Goal: Information Seeking & Learning: Learn about a topic

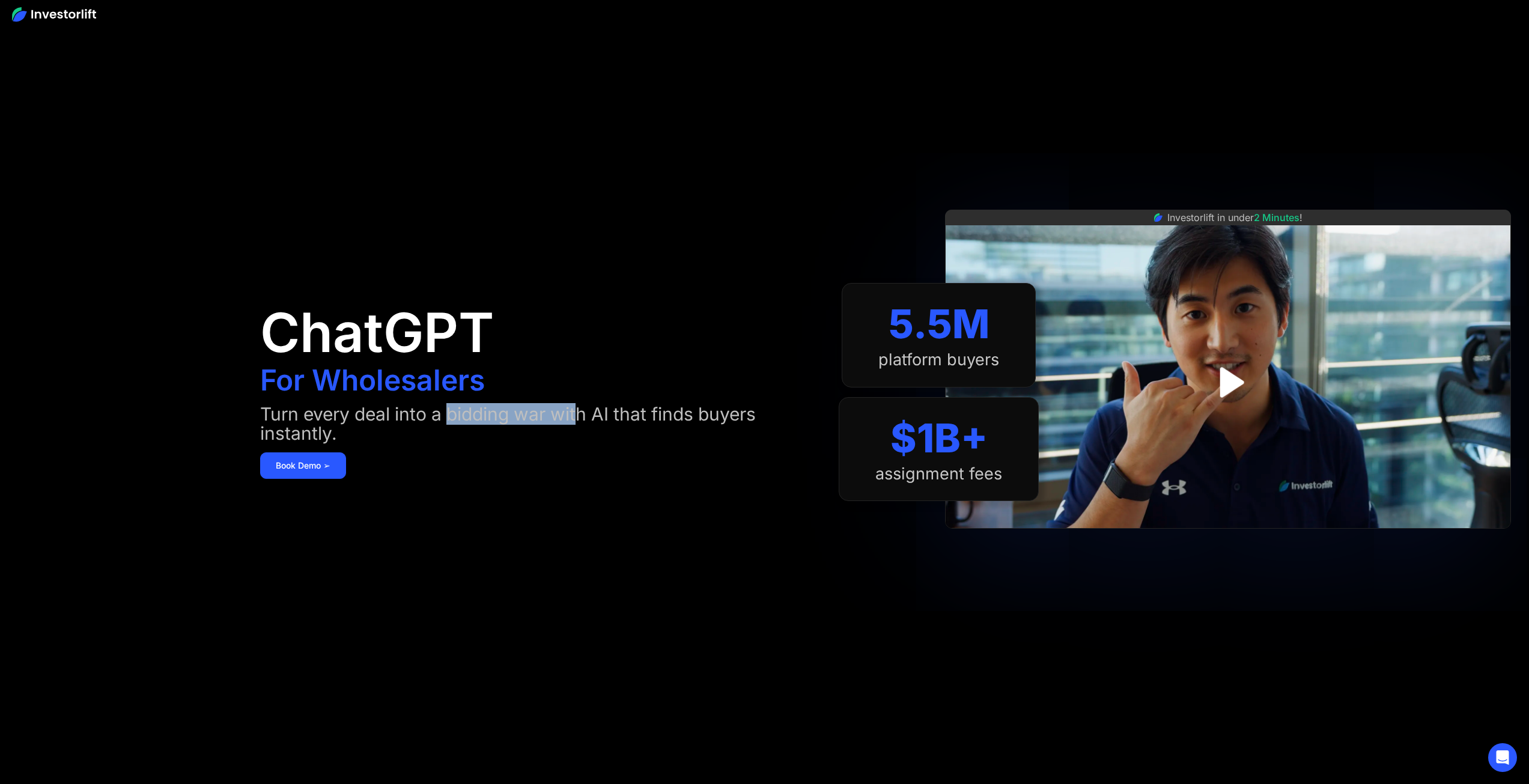
drag, startPoint x: 447, startPoint y: 415, endPoint x: 684, endPoint y: 417, distance: 237.0
click at [601, 410] on div "Turn every deal into a bidding war with AI that finds buyers instantly." at bounding box center [537, 424] width 555 height 38
click at [696, 419] on div "Turn every deal into a bidding war with AI that finds buyers instantly." at bounding box center [537, 424] width 555 height 38
click at [1234, 374] on img "open lightbox" at bounding box center [1228, 382] width 74 height 74
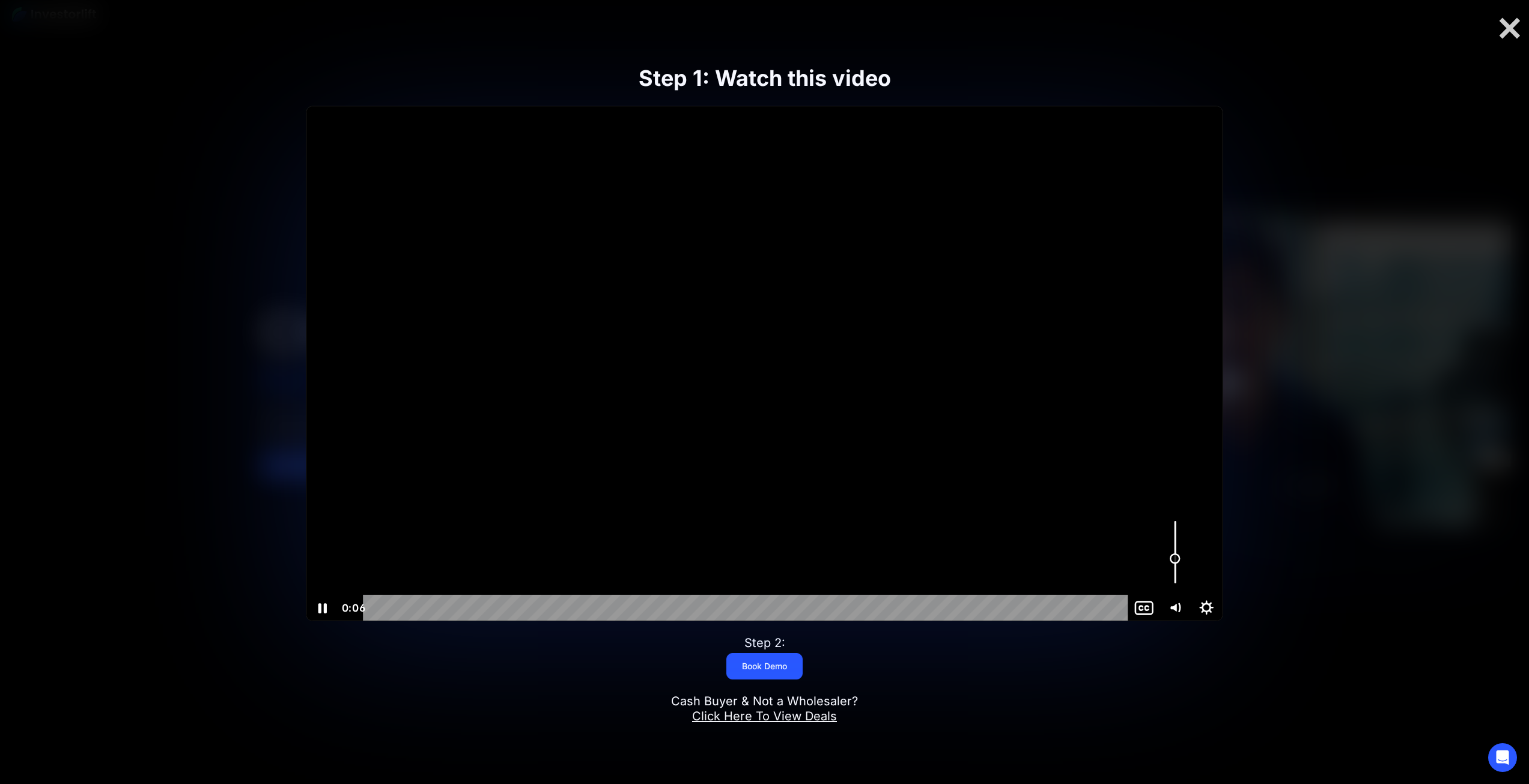
drag, startPoint x: 1171, startPoint y: 552, endPoint x: 1171, endPoint y: 559, distance: 7.0
click at [1171, 559] on div "Volume" at bounding box center [1175, 552] width 32 height 86
drag, startPoint x: 1179, startPoint y: 549, endPoint x: 1178, endPoint y: 537, distance: 12.0
click at [1178, 537] on div "Volume" at bounding box center [1175, 537] width 20 height 20
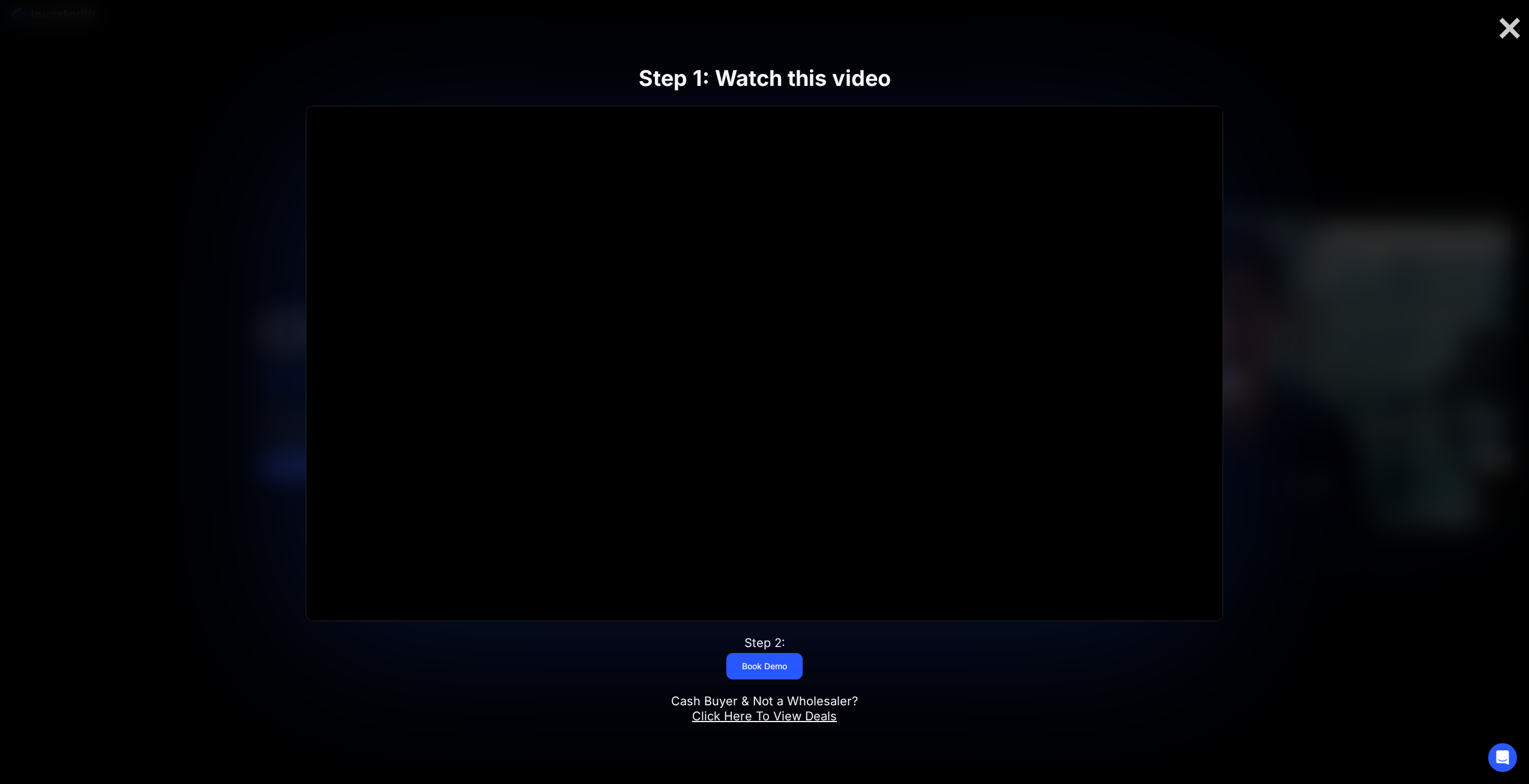
click at [1050, 678] on div "Step 1: Watch this video Click for sound @keyframes VOLUME_SMALL_WAVE_FLASH { 0…" at bounding box center [764, 392] width 1223 height 732
drag, startPoint x: 1050, startPoint y: 678, endPoint x: 971, endPoint y: 682, distance: 79.1
click at [971, 682] on div "Step 1: Watch this video Click for sound @keyframes VOLUME_SMALL_WAVE_FLASH { 0…" at bounding box center [764, 392] width 1223 height 732
click at [959, 676] on div "Step 1: Watch this video Click for sound @keyframes VOLUME_SMALL_WAVE_FLASH { 0…" at bounding box center [764, 392] width 1223 height 732
drag, startPoint x: 959, startPoint y: 676, endPoint x: 1336, endPoint y: 284, distance: 543.9
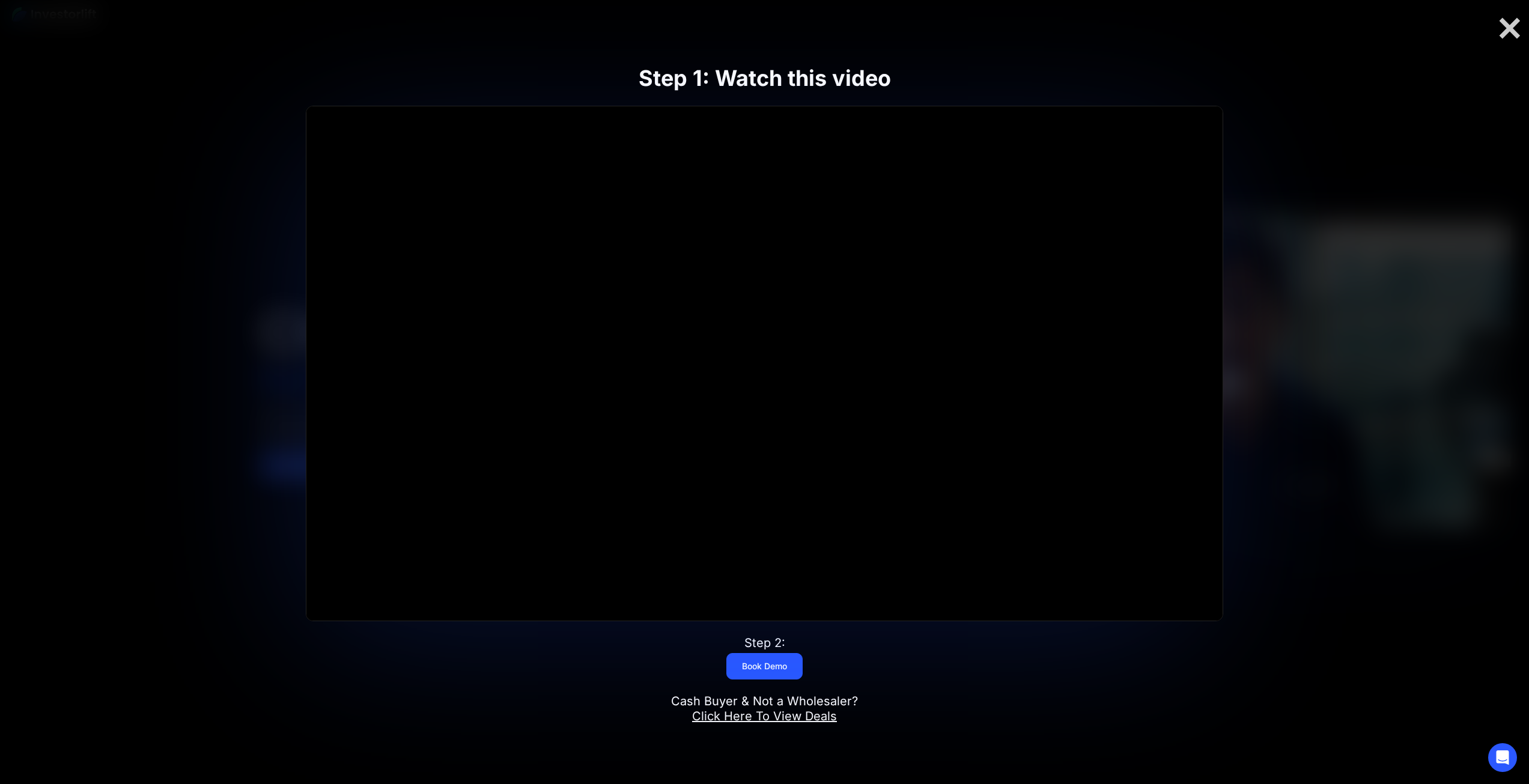
click at [1336, 284] on div "Step 1: Watch this video Click for sound @keyframes VOLUME_SMALL_WAVE_FLASH { 0…" at bounding box center [764, 392] width 1223 height 732
drag, startPoint x: 1336, startPoint y: 284, endPoint x: 1288, endPoint y: 188, distance: 107.3
click at [1288, 188] on div "Step 1: Watch this video Click for sound @keyframes VOLUME_SMALL_WAVE_FLASH { 0…" at bounding box center [764, 392] width 1223 height 732
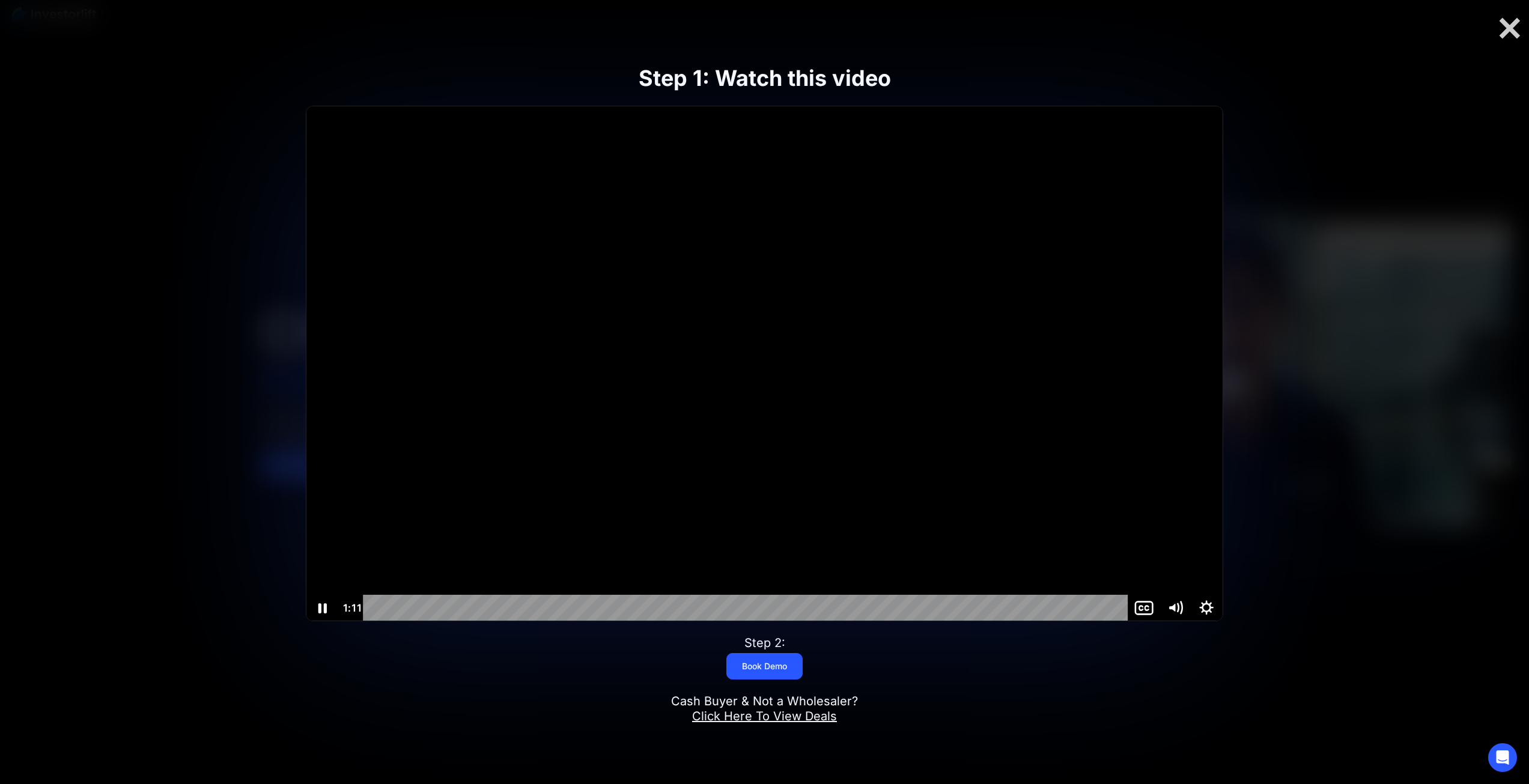
click at [862, 387] on div at bounding box center [764, 364] width 916 height 515
click at [773, 396] on div at bounding box center [764, 364] width 916 height 515
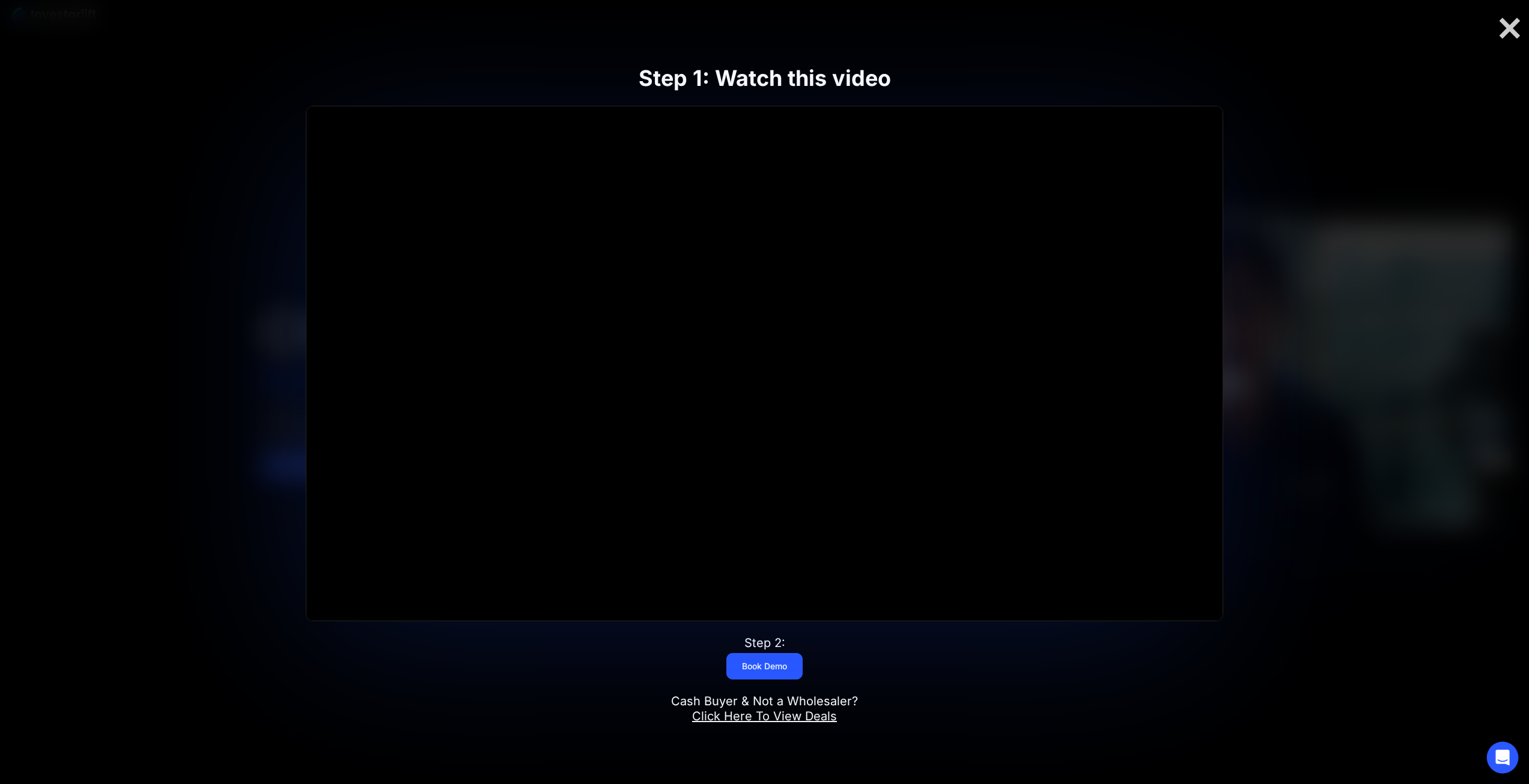
click at [1509, 757] on icon "Open Intercom Messenger" at bounding box center [1503, 758] width 15 height 15
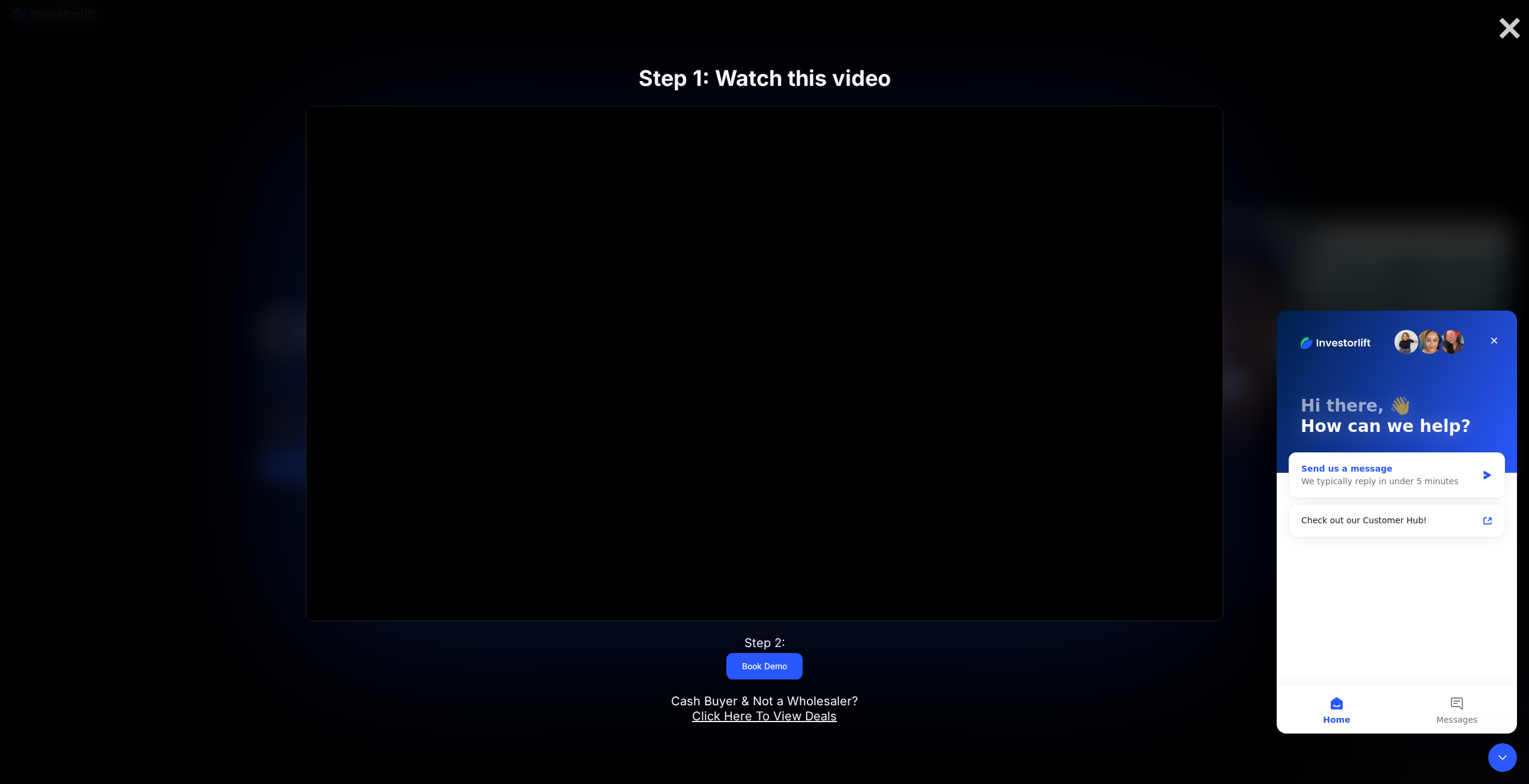
click at [1389, 473] on div "Send us a message" at bounding box center [1389, 469] width 176 height 12
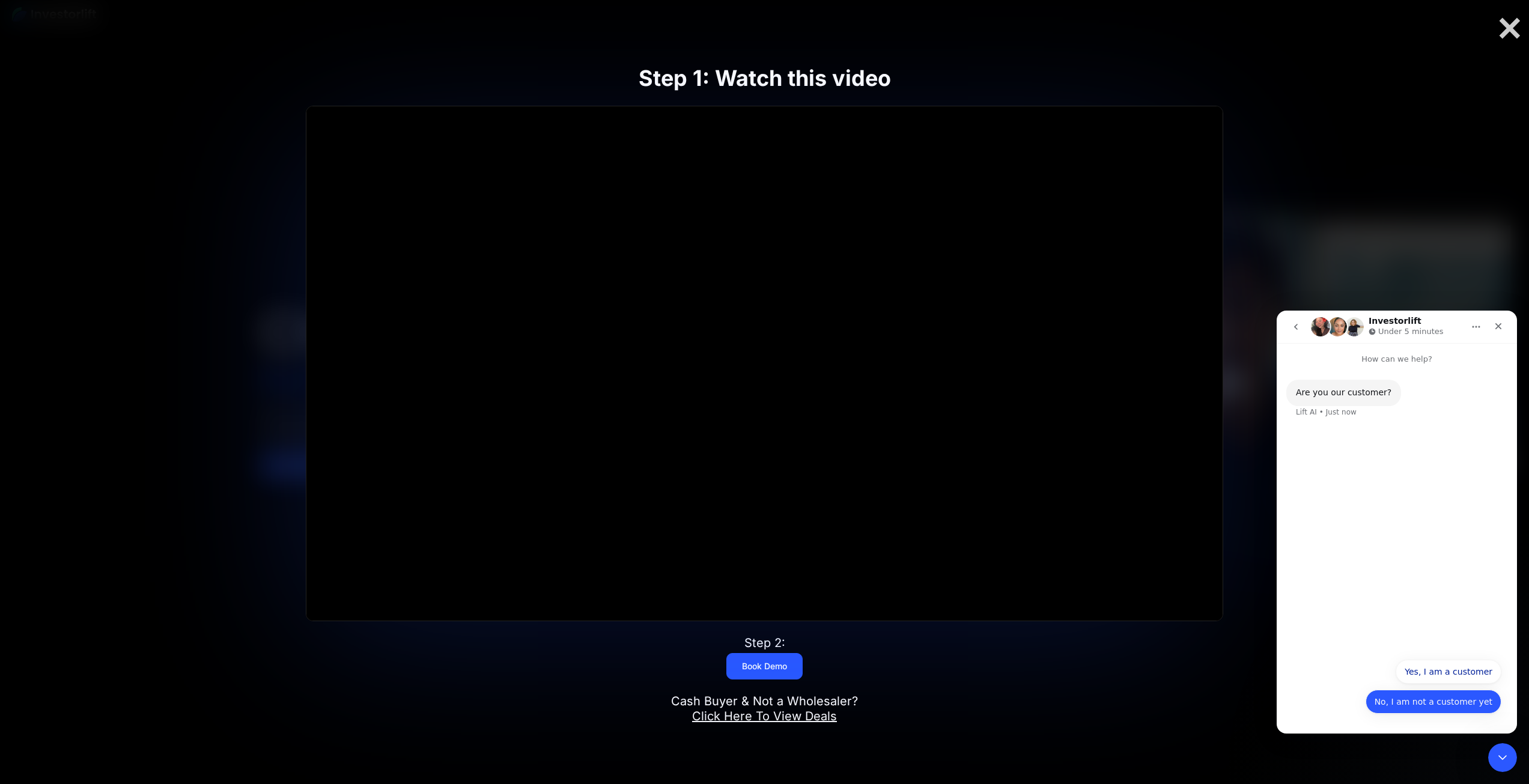
click at [1417, 709] on button "No, I am not a customer yet" at bounding box center [1434, 701] width 136 height 24
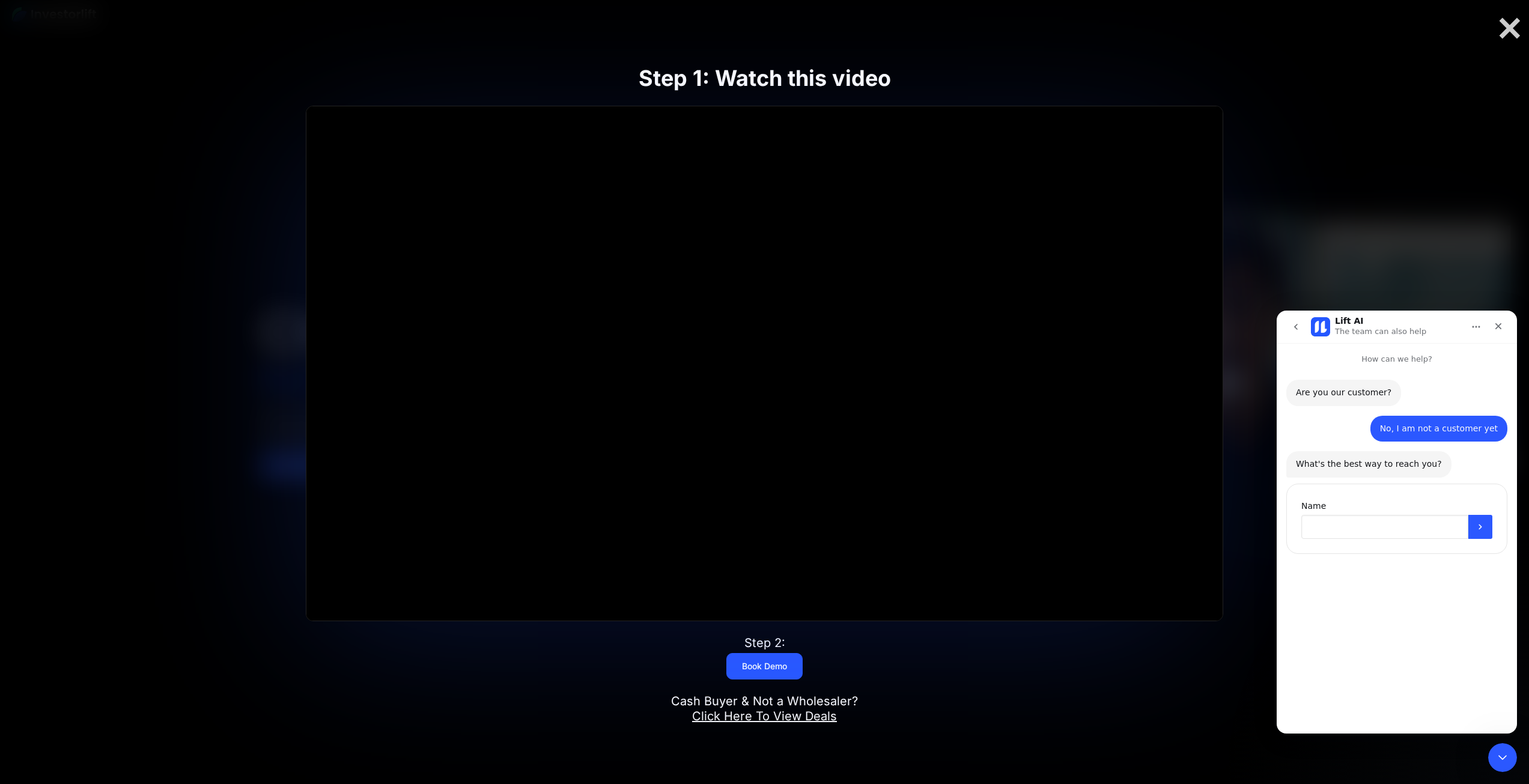
click at [1351, 527] on input "Name" at bounding box center [1384, 527] width 167 height 24
type input "***"
click at [1484, 622] on button "Submit" at bounding box center [1480, 610] width 24 height 24
click at [1416, 606] on input "**" at bounding box center [1397, 610] width 191 height 24
type input "**********"
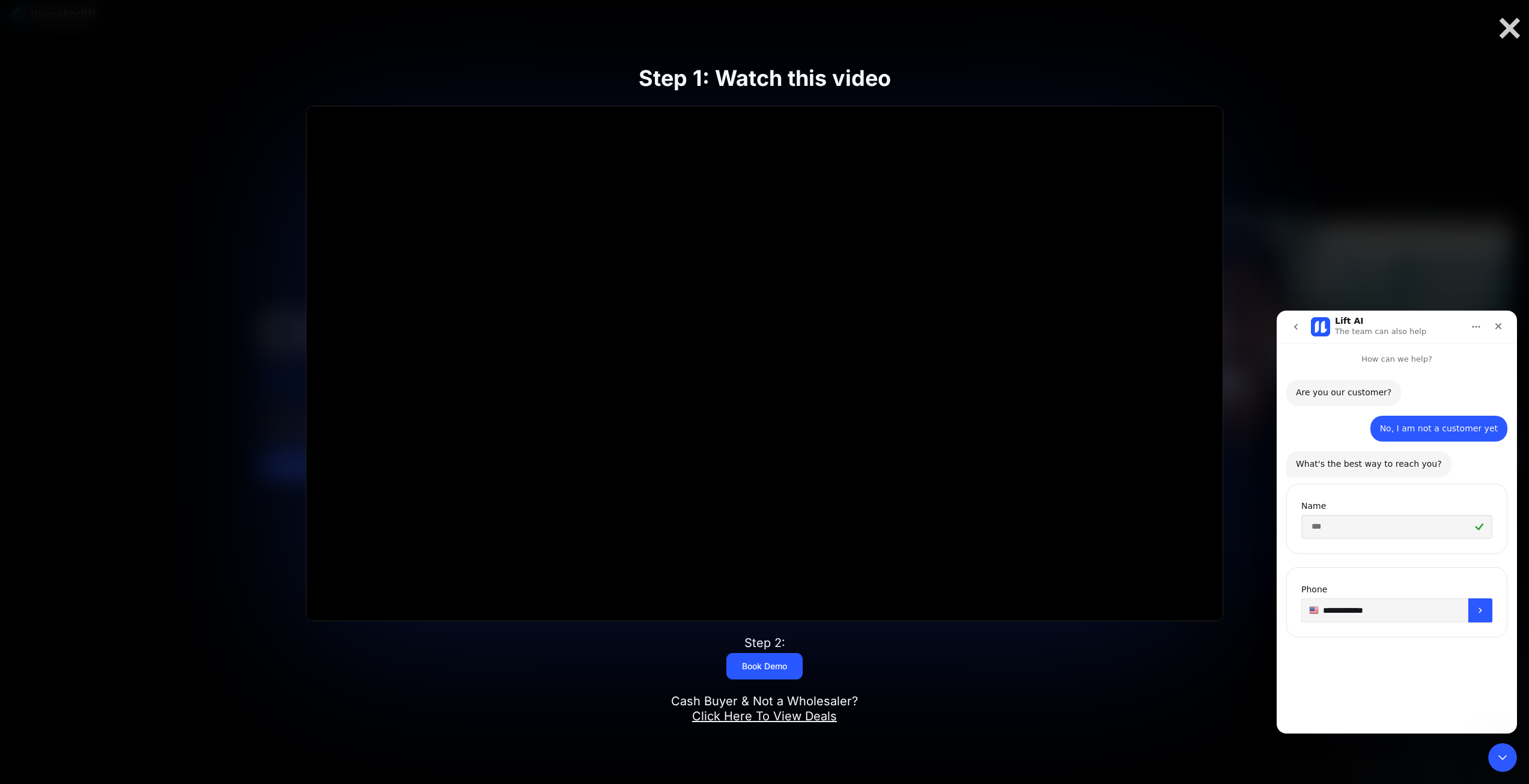
click at [1498, 613] on div "**********" at bounding box center [1398, 602] width 221 height 70
click at [1481, 612] on icon "Submit" at bounding box center [1481, 610] width 3 height 5
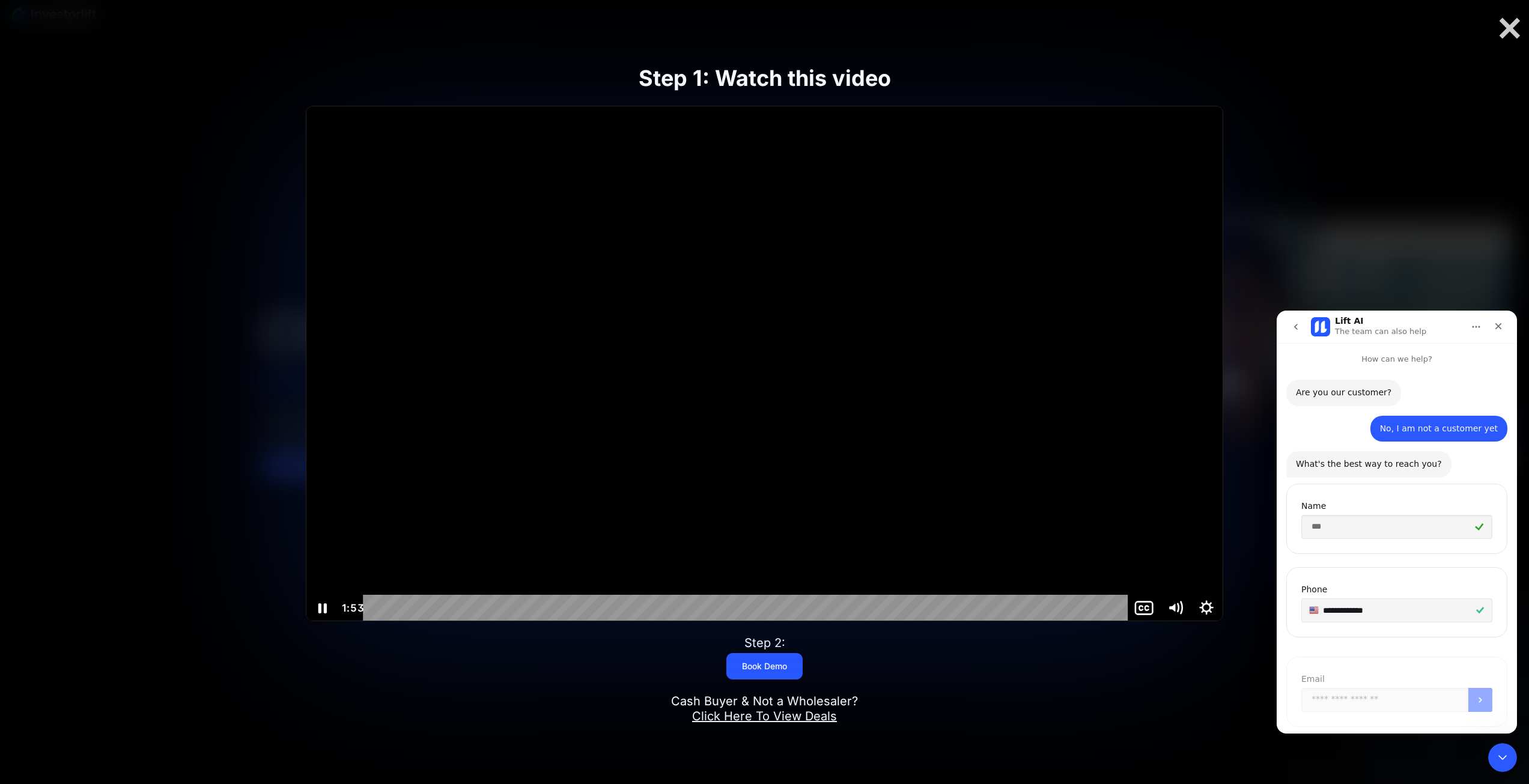
scroll to position [19, 0]
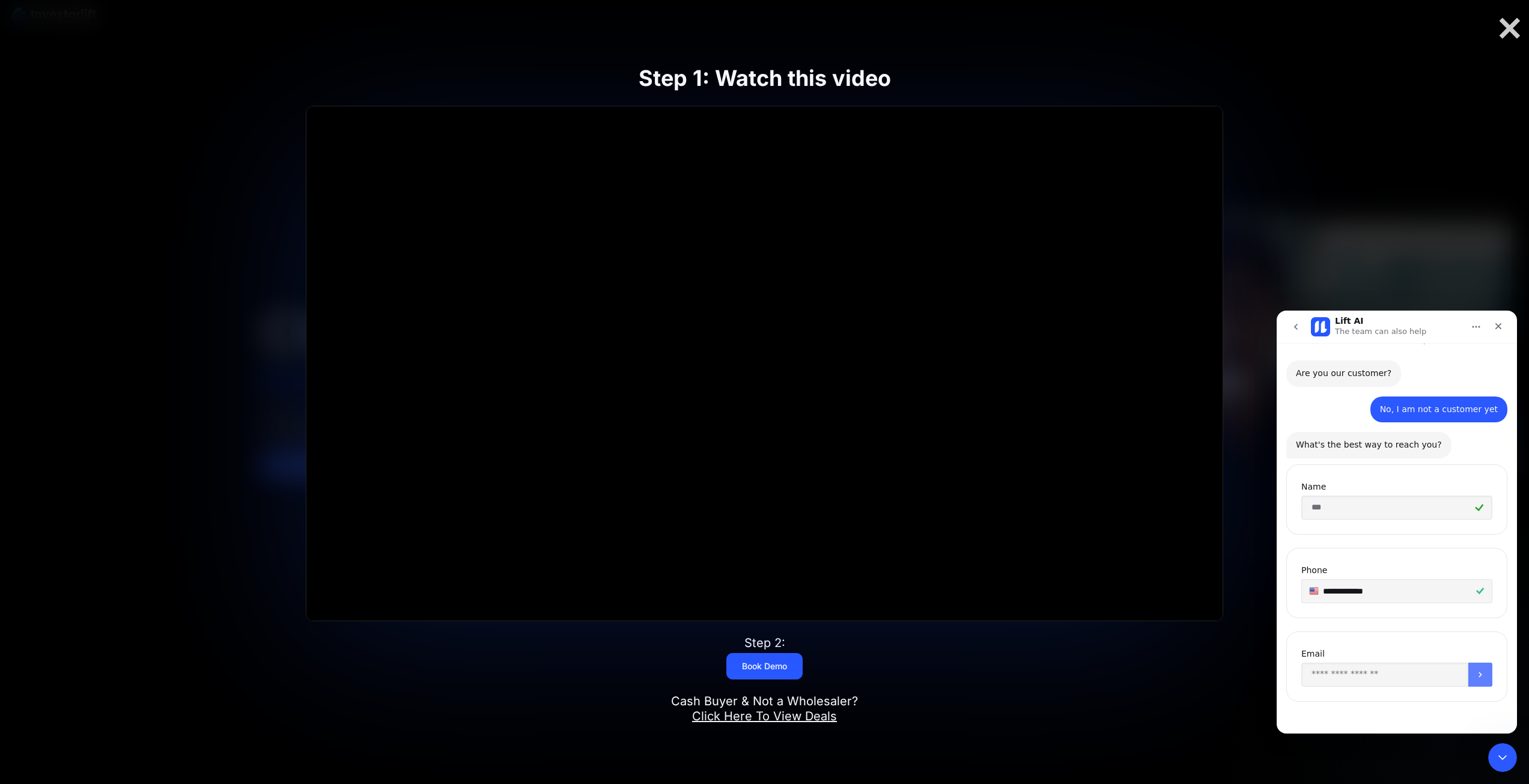
click at [1485, 676] on button "Submit" at bounding box center [1480, 674] width 24 height 24
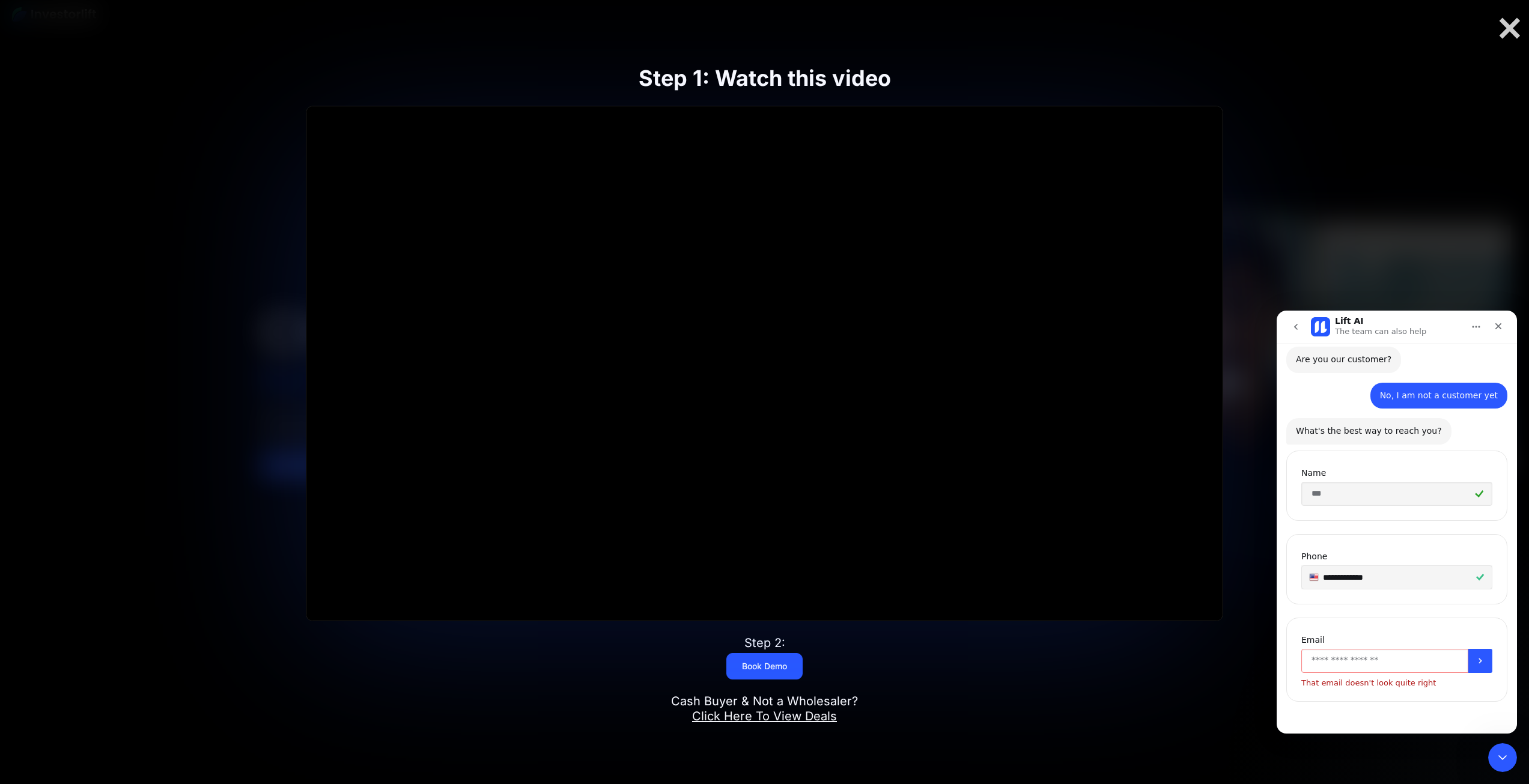
click at [1374, 662] on input "Enter your email" at bounding box center [1384, 660] width 167 height 24
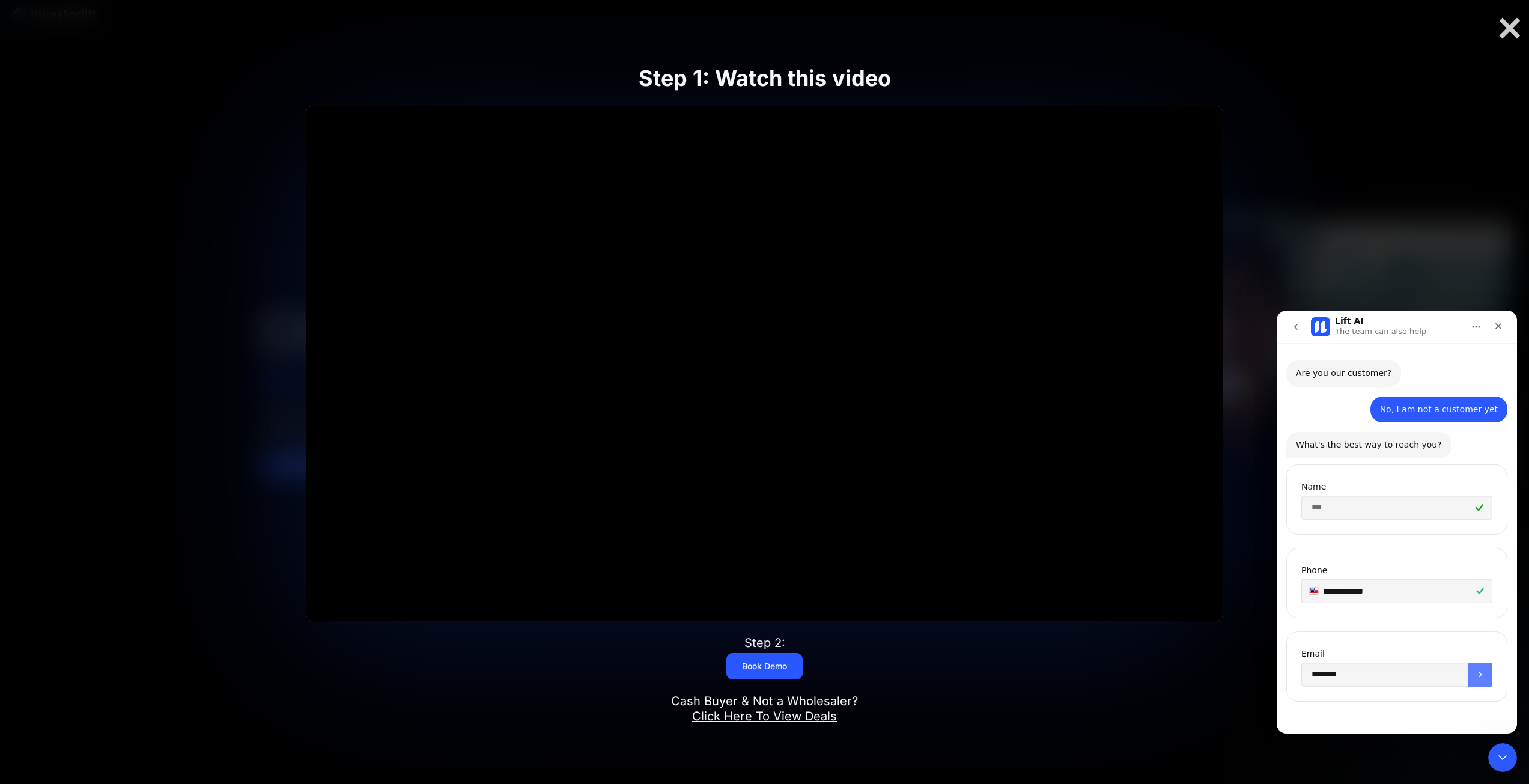
click at [1468, 669] on button "Submit" at bounding box center [1480, 674] width 24 height 24
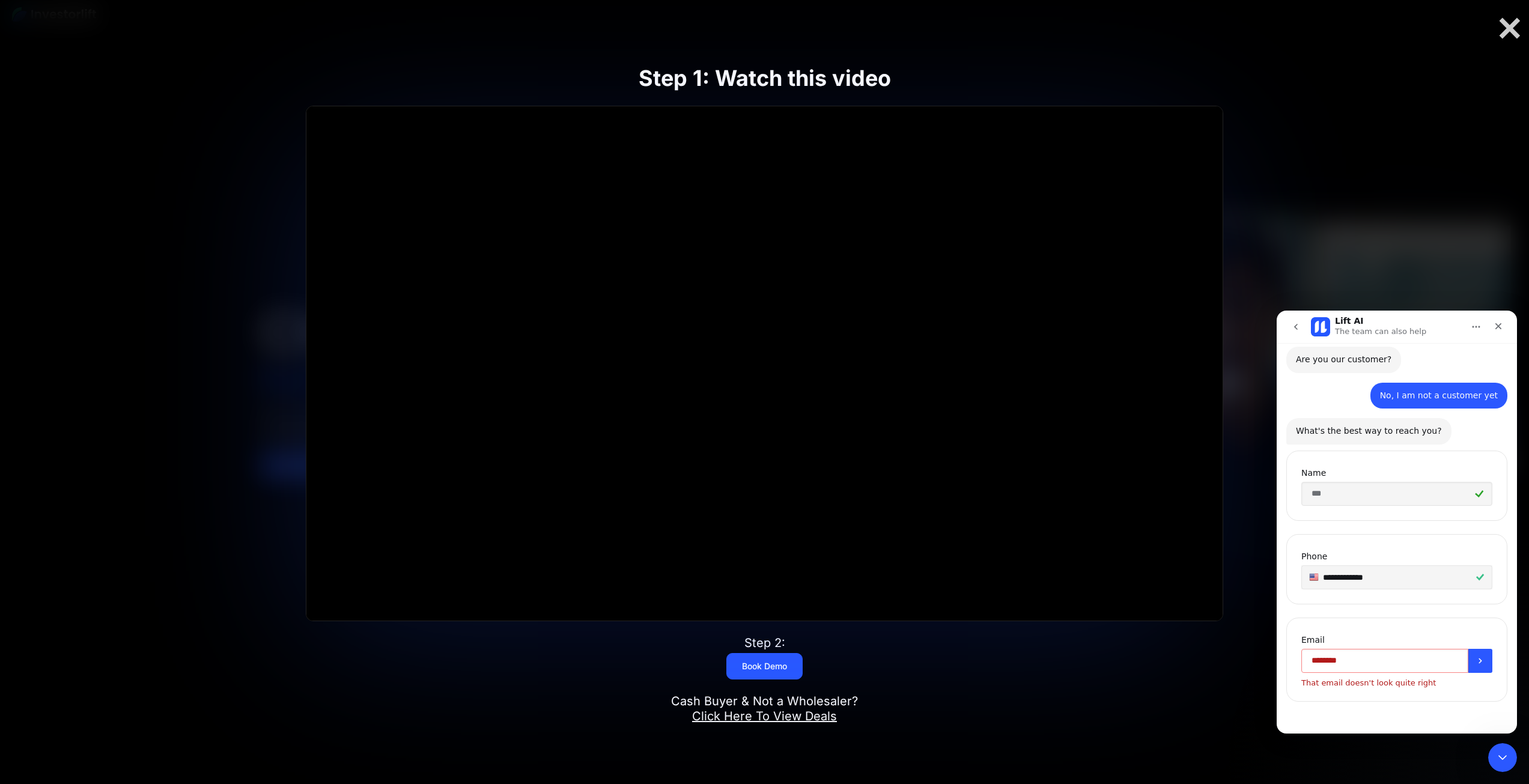
click at [1367, 659] on input "********" at bounding box center [1384, 660] width 167 height 24
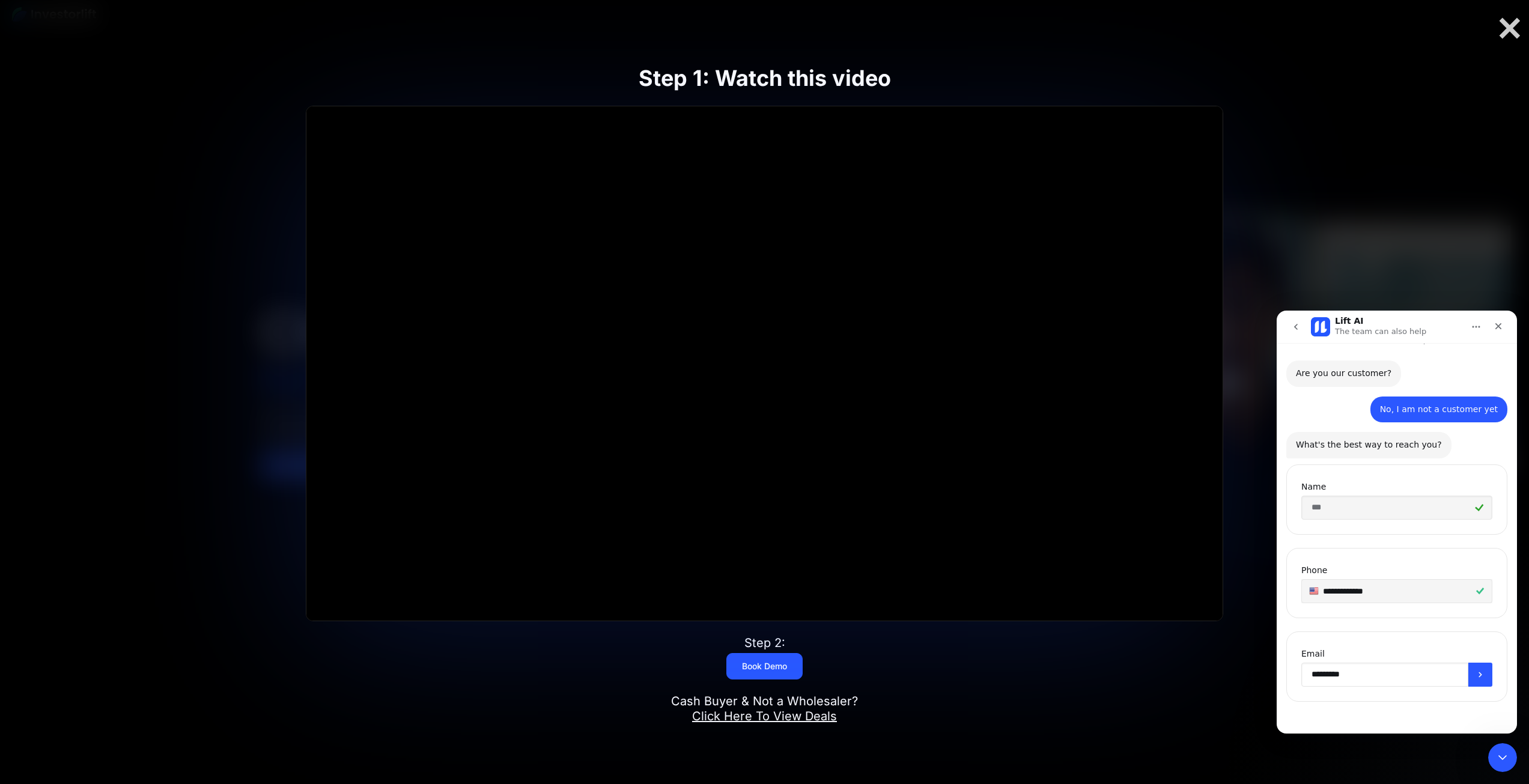
scroll to position [19, 0]
type input "**********"
click at [1481, 672] on button "Submit" at bounding box center [1480, 674] width 24 height 24
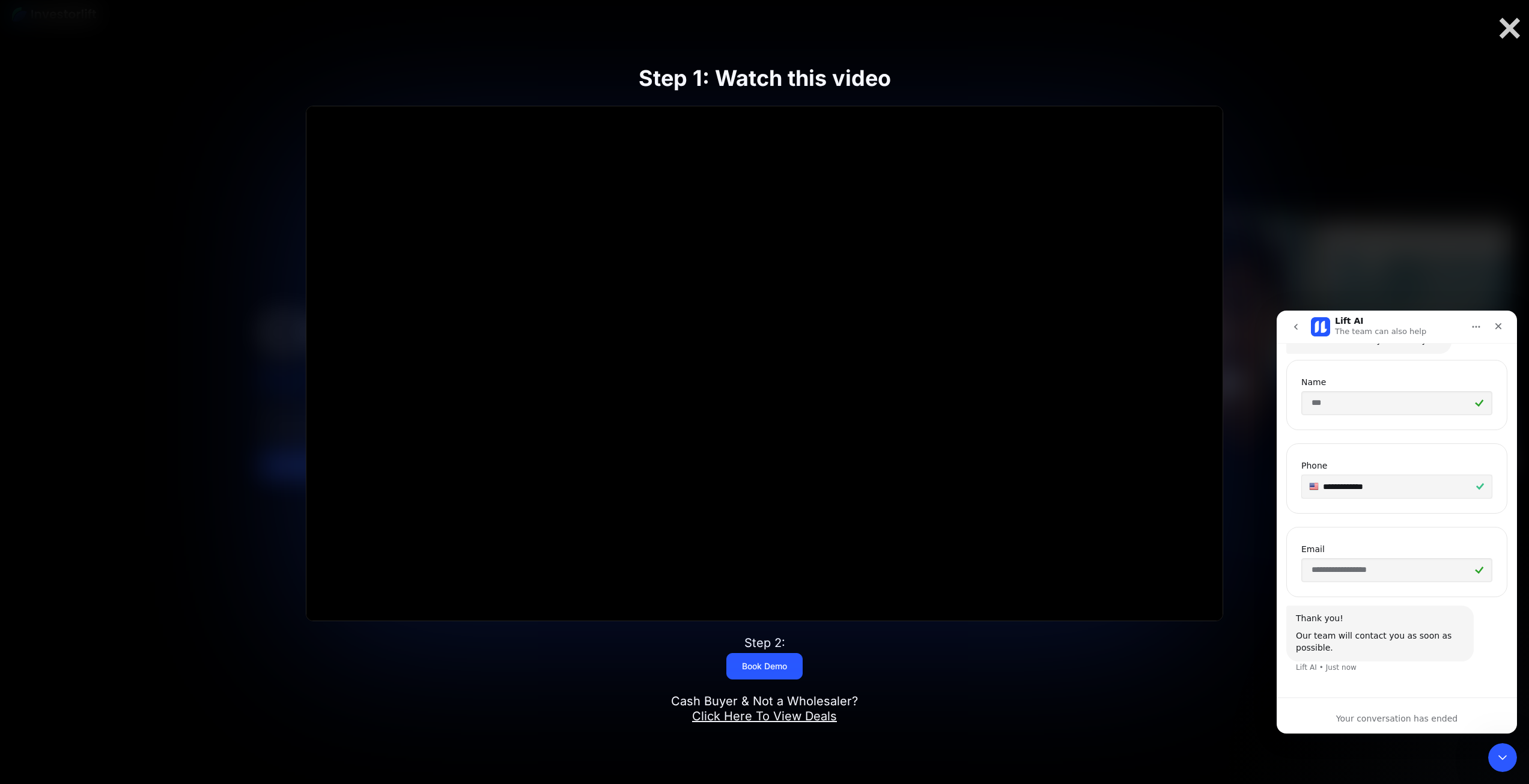
scroll to position [125, 0]
click at [1504, 762] on icon "Close Intercom Messenger" at bounding box center [1501, 756] width 15 height 15
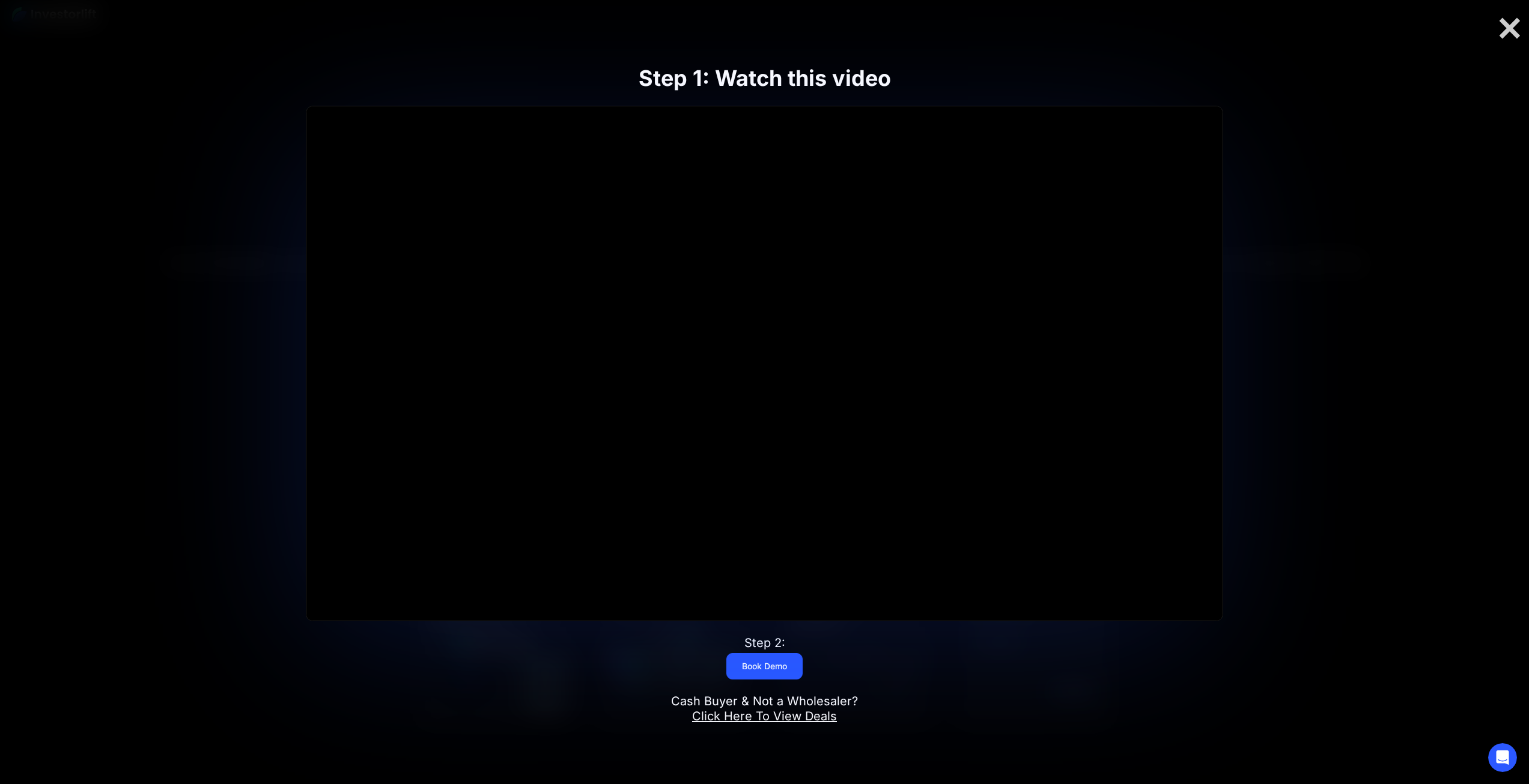
scroll to position [661, 0]
click at [1504, 15] on div at bounding box center [764, 392] width 1529 height 784
drag, startPoint x: 1487, startPoint y: 99, endPoint x: 1537, endPoint y: 141, distance: 65.3
click at [1513, 118] on div at bounding box center [764, 392] width 1529 height 784
click at [1501, 29] on div at bounding box center [1510, 28] width 38 height 25
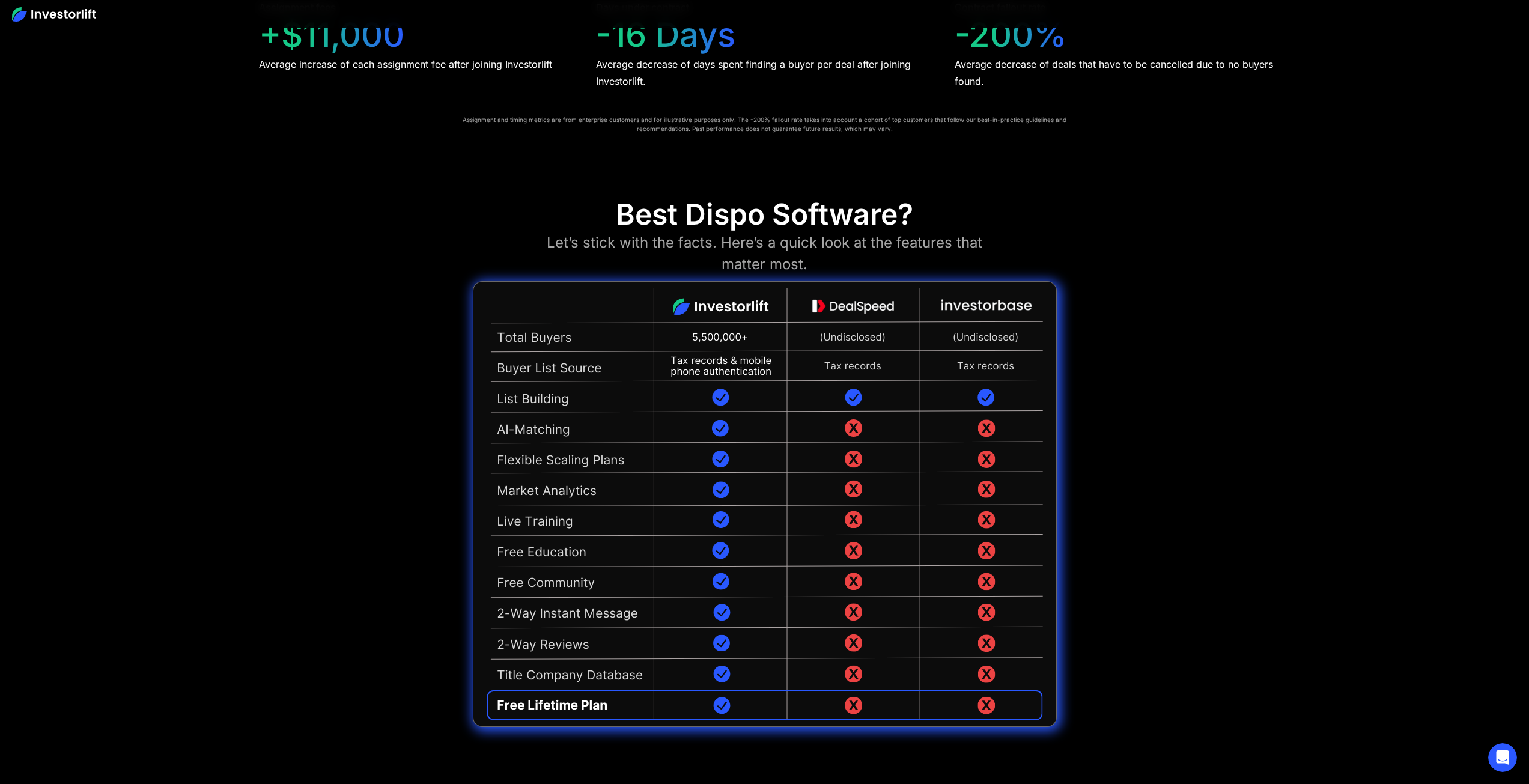
scroll to position [3184, 0]
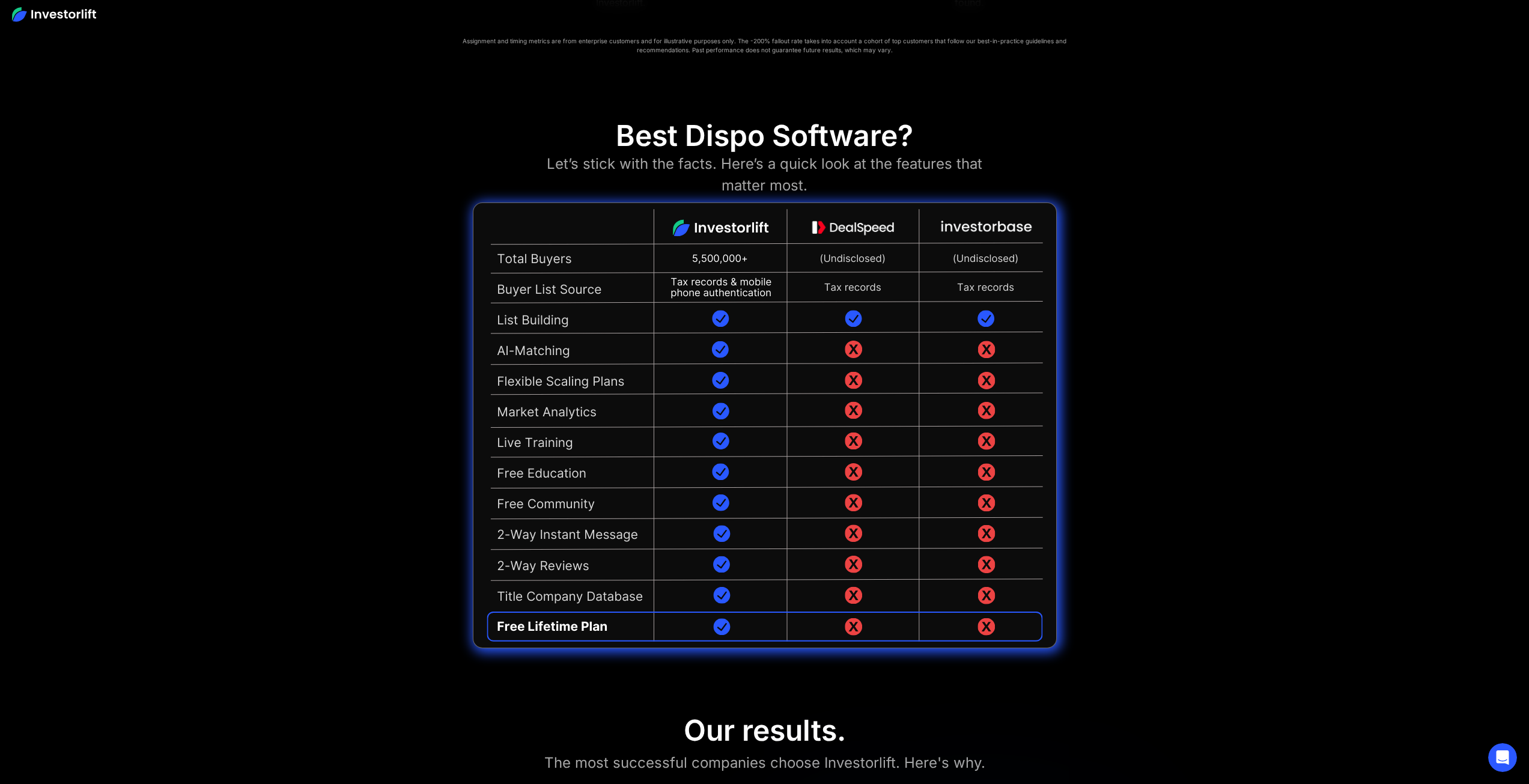
drag, startPoint x: 728, startPoint y: 261, endPoint x: 709, endPoint y: 260, distance: 19.0
click at [709, 260] on img at bounding box center [765, 425] width 584 height 446
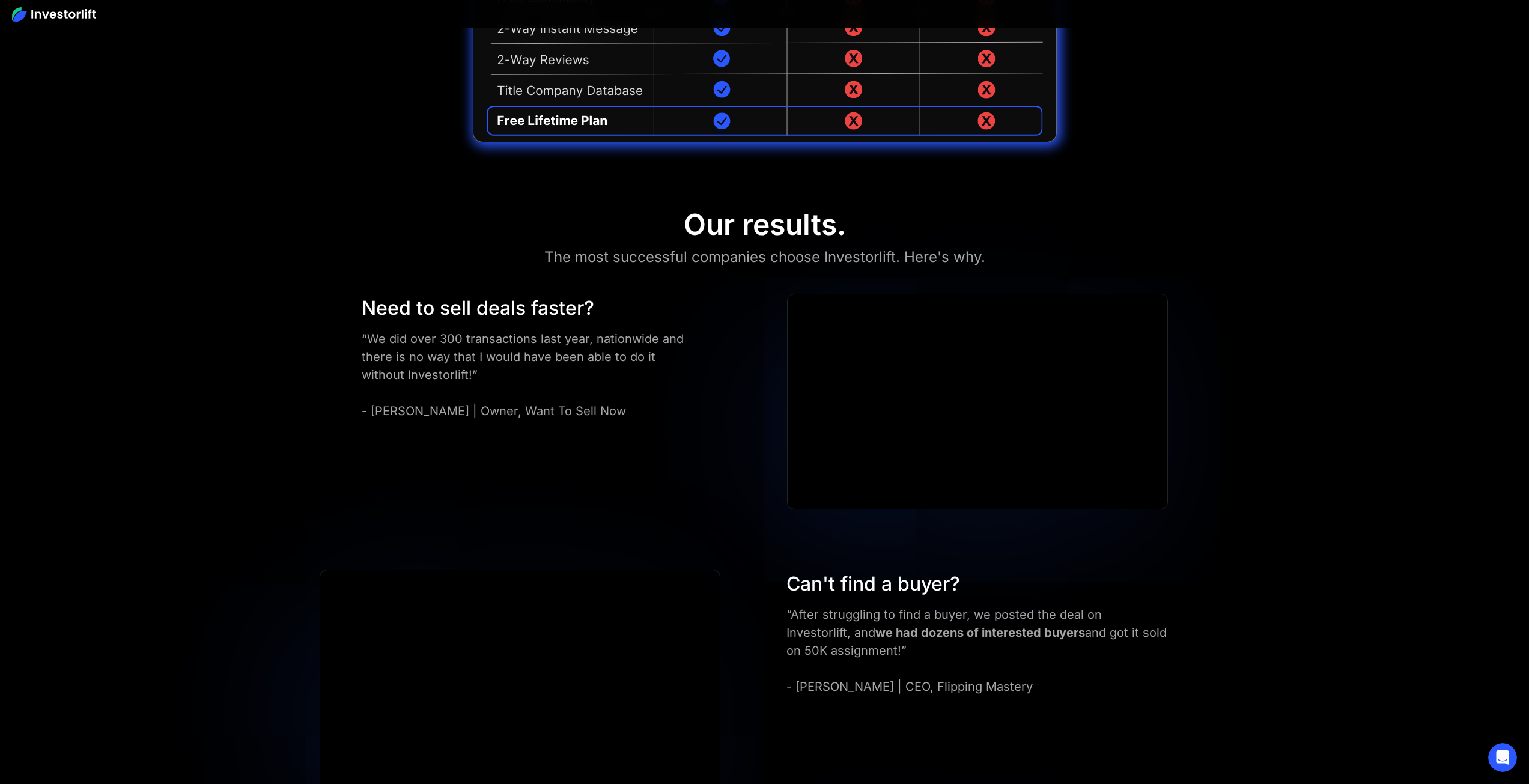
scroll to position [3785, 0]
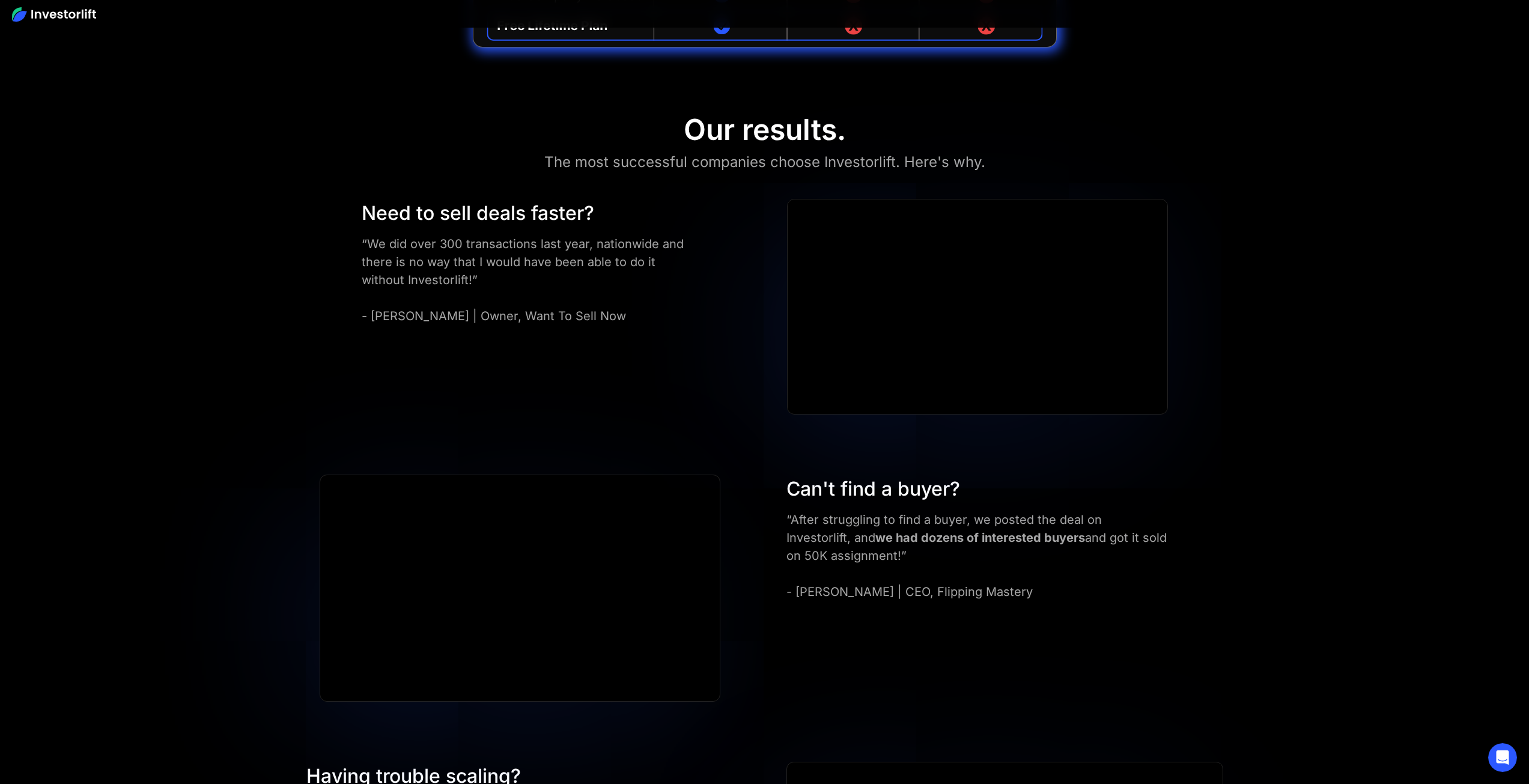
drag, startPoint x: 1285, startPoint y: 273, endPoint x: 1311, endPoint y: 211, distance: 67.2
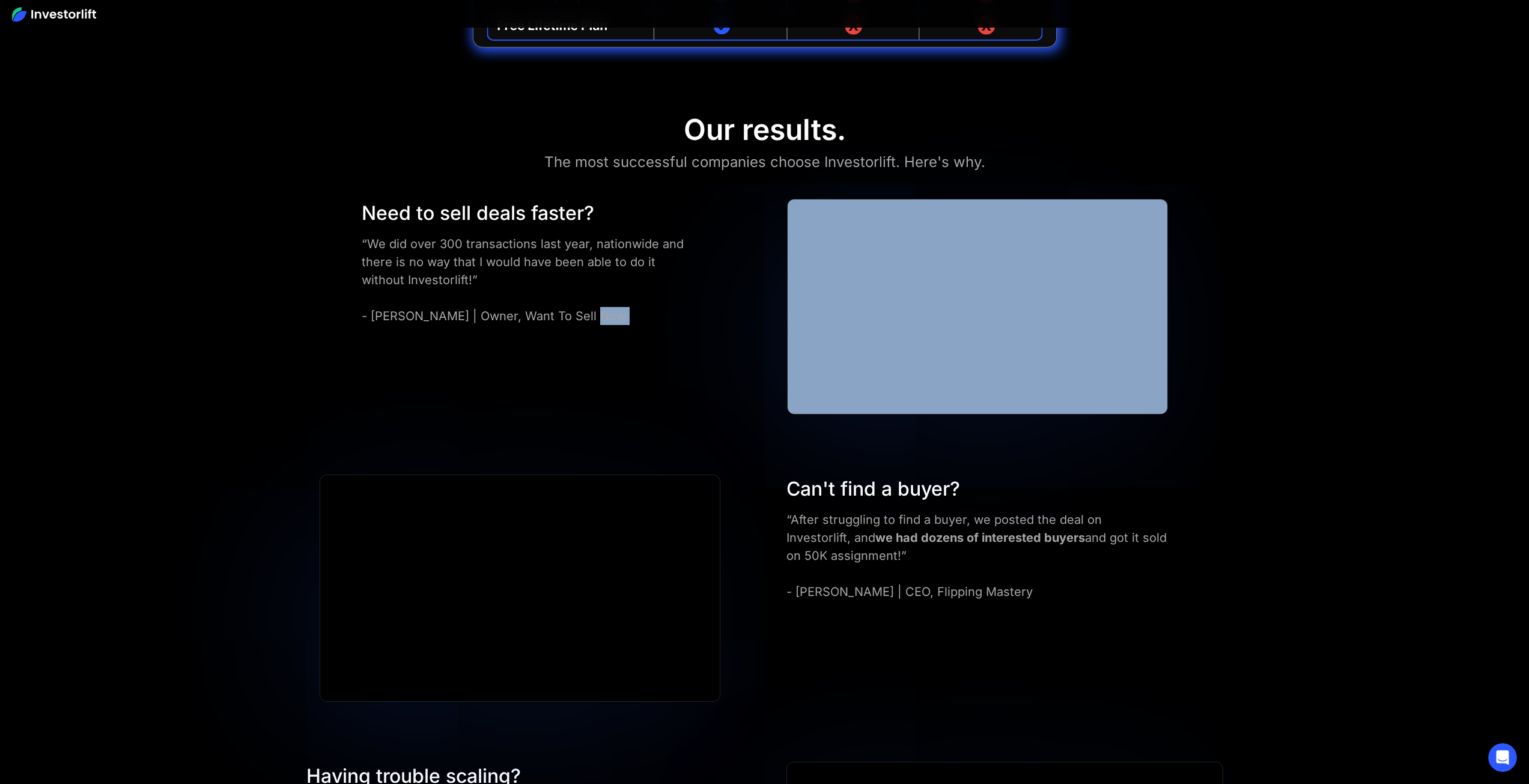
drag, startPoint x: 1317, startPoint y: 204, endPoint x: 1258, endPoint y: 174, distance: 66.2
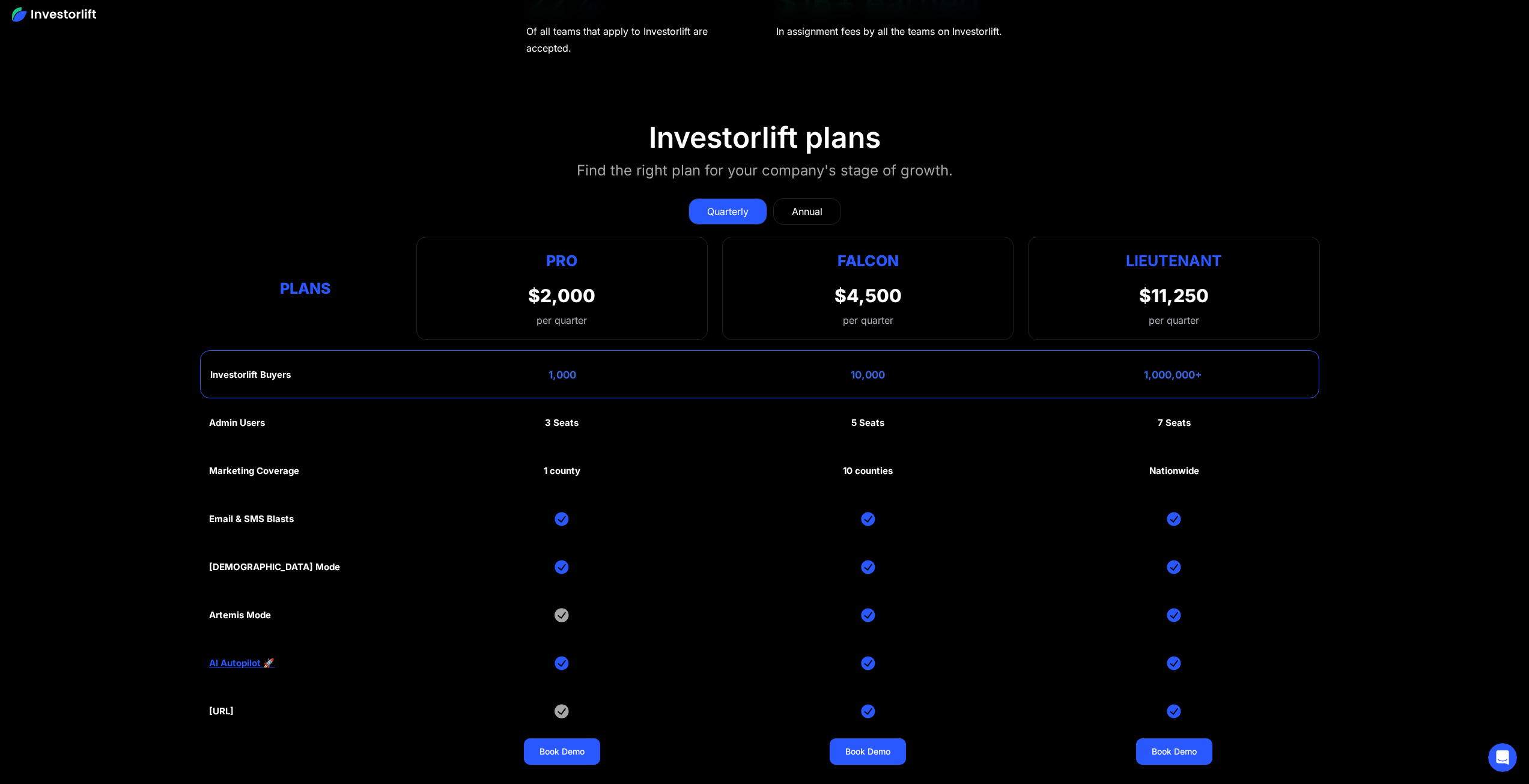
scroll to position [6128, 0]
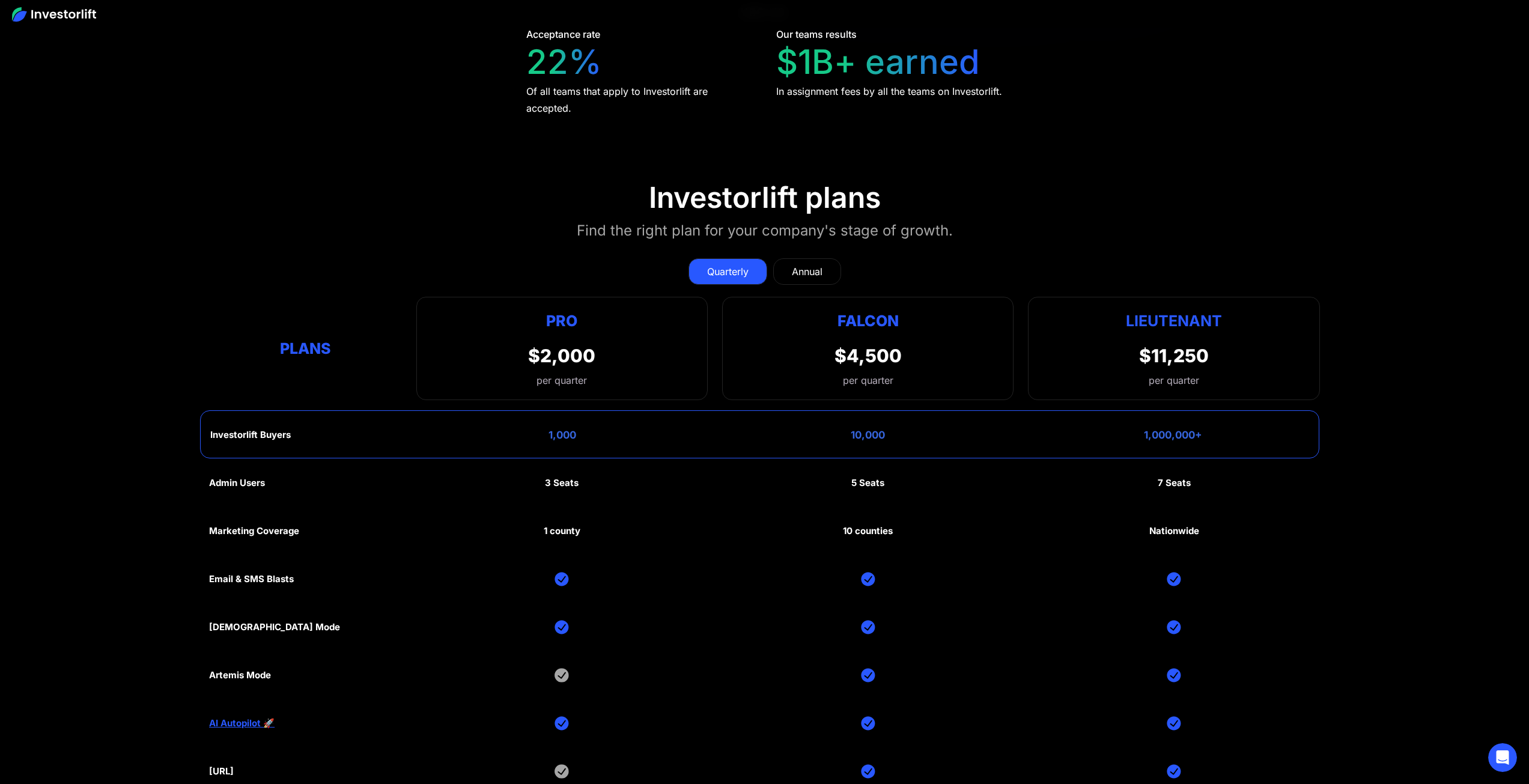
click at [808, 264] on div "Annual" at bounding box center [807, 271] width 31 height 15
click at [713, 264] on div "Quarterly" at bounding box center [728, 271] width 42 height 15
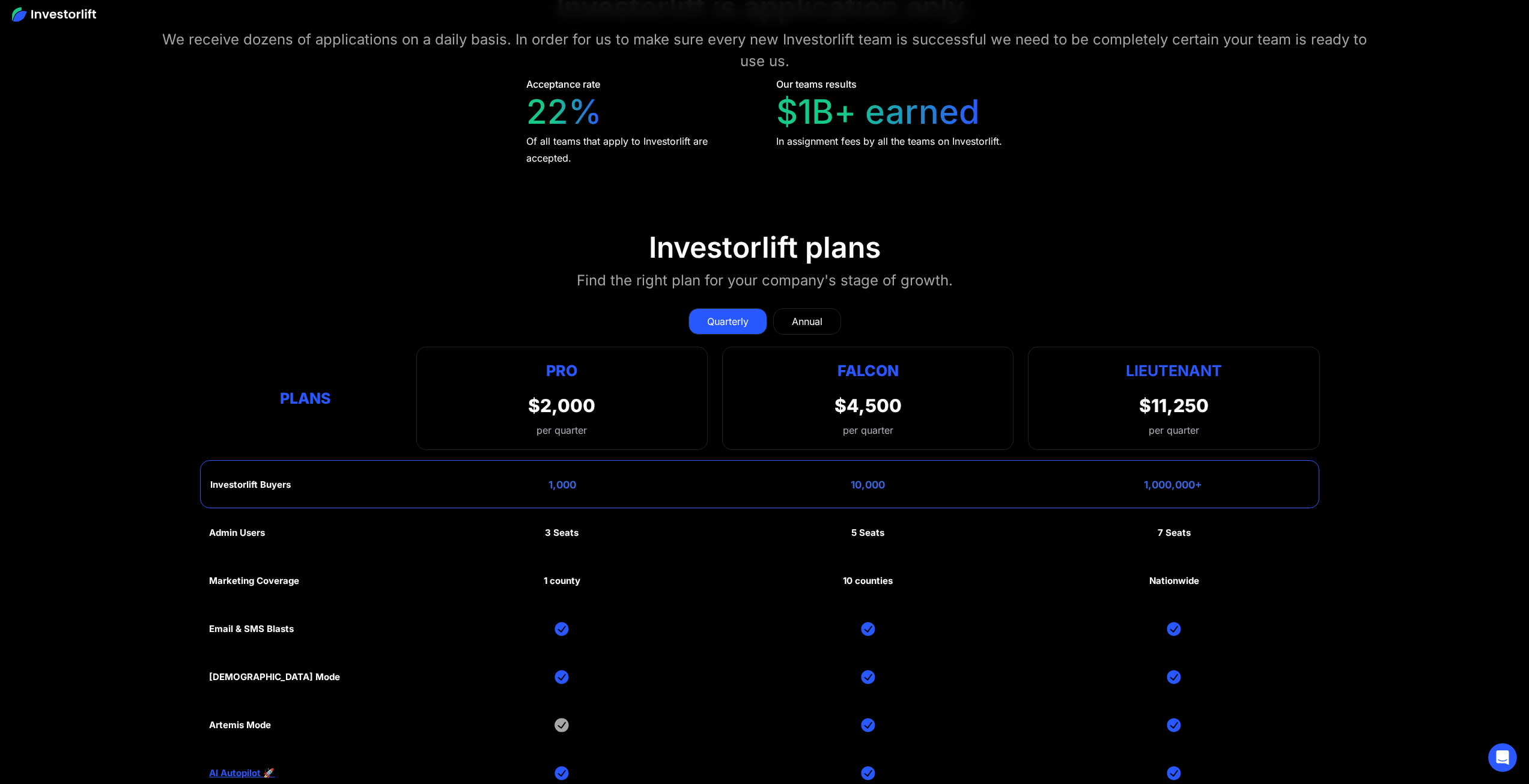
scroll to position [6077, 0]
click at [819, 316] on div "Annual" at bounding box center [807, 323] width 31 height 15
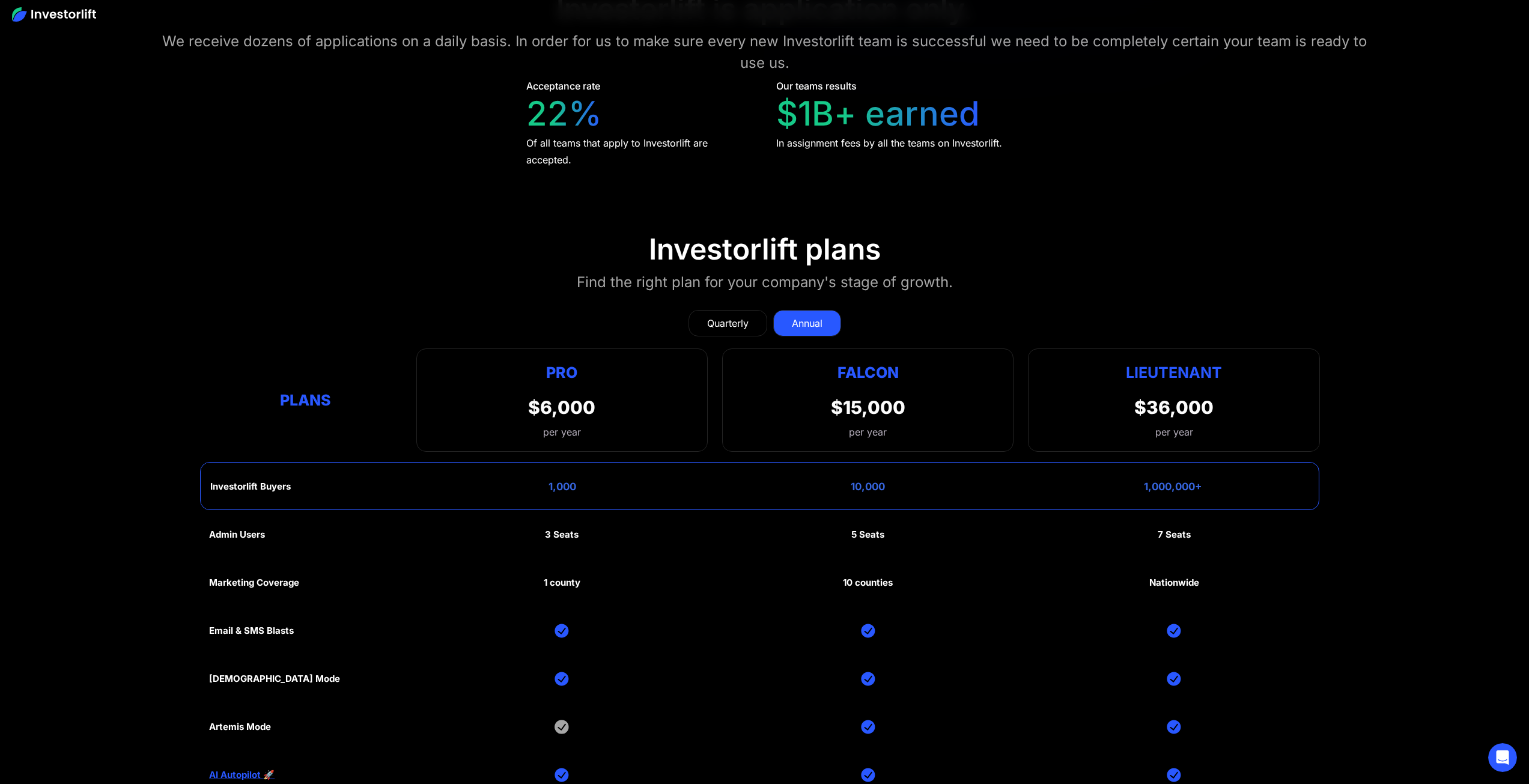
click at [740, 316] on div "Quarterly" at bounding box center [728, 323] width 42 height 15
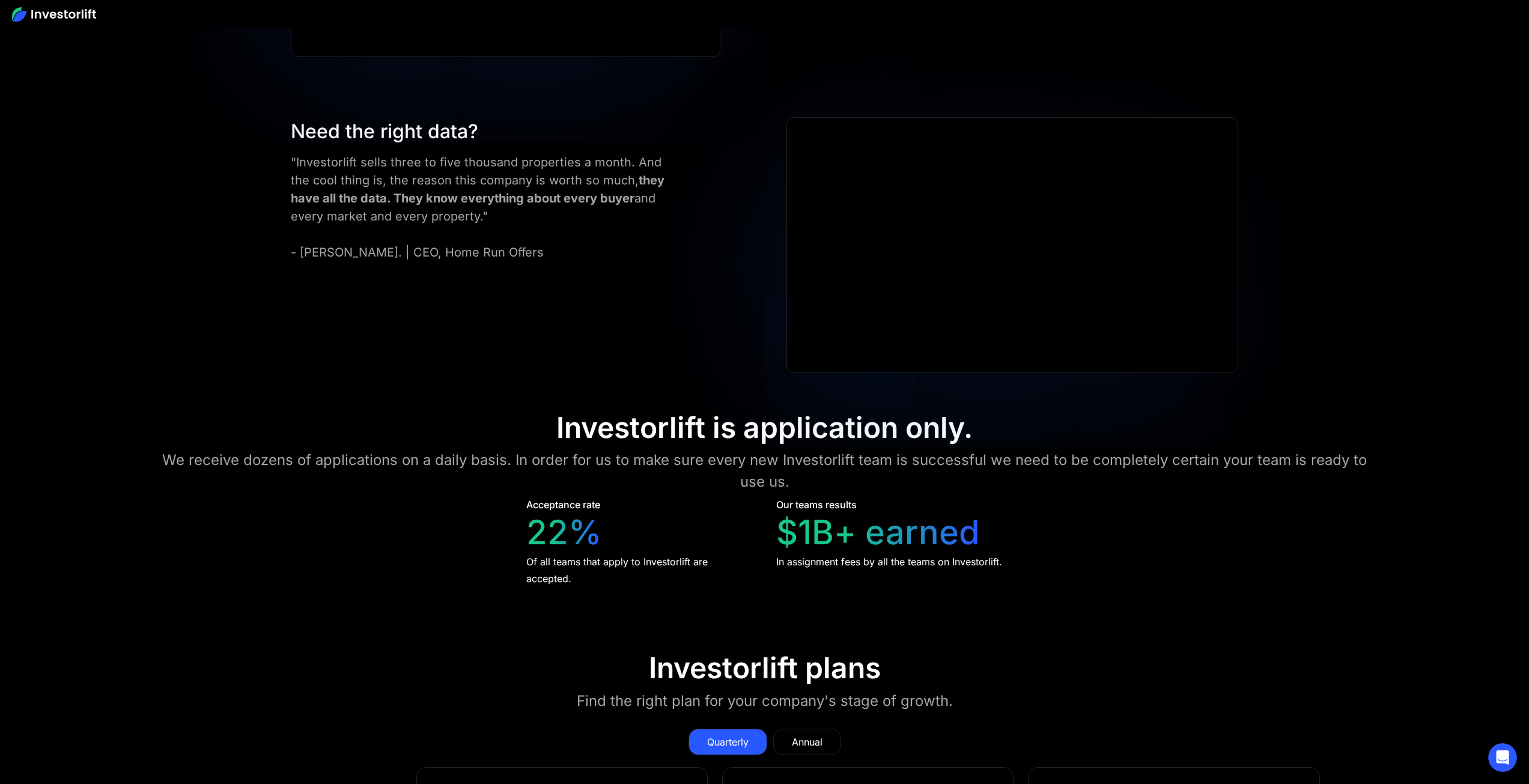
scroll to position [5656, 0]
drag, startPoint x: 391, startPoint y: 540, endPoint x: 148, endPoint y: 553, distance: 243.3
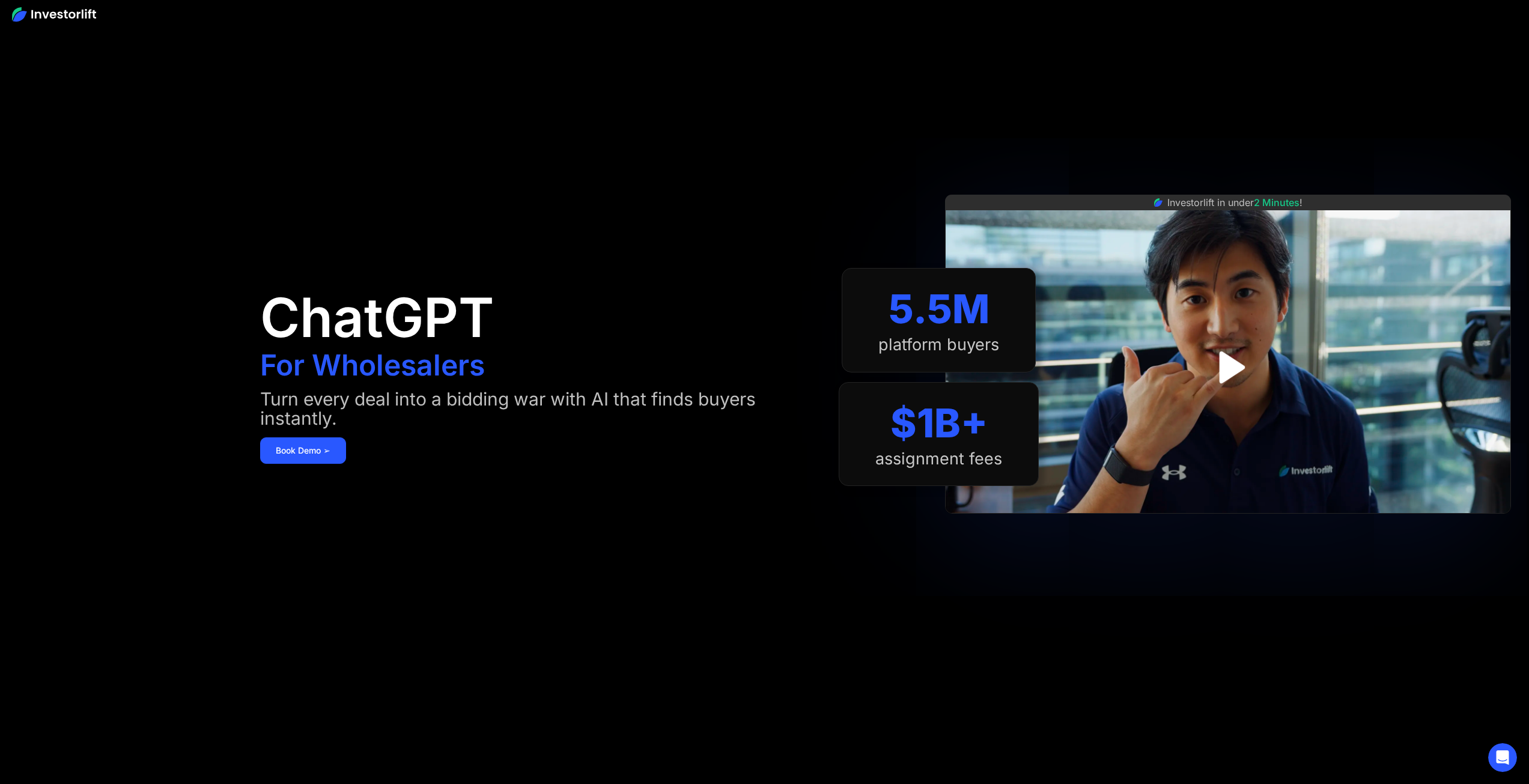
scroll to position [0, 0]
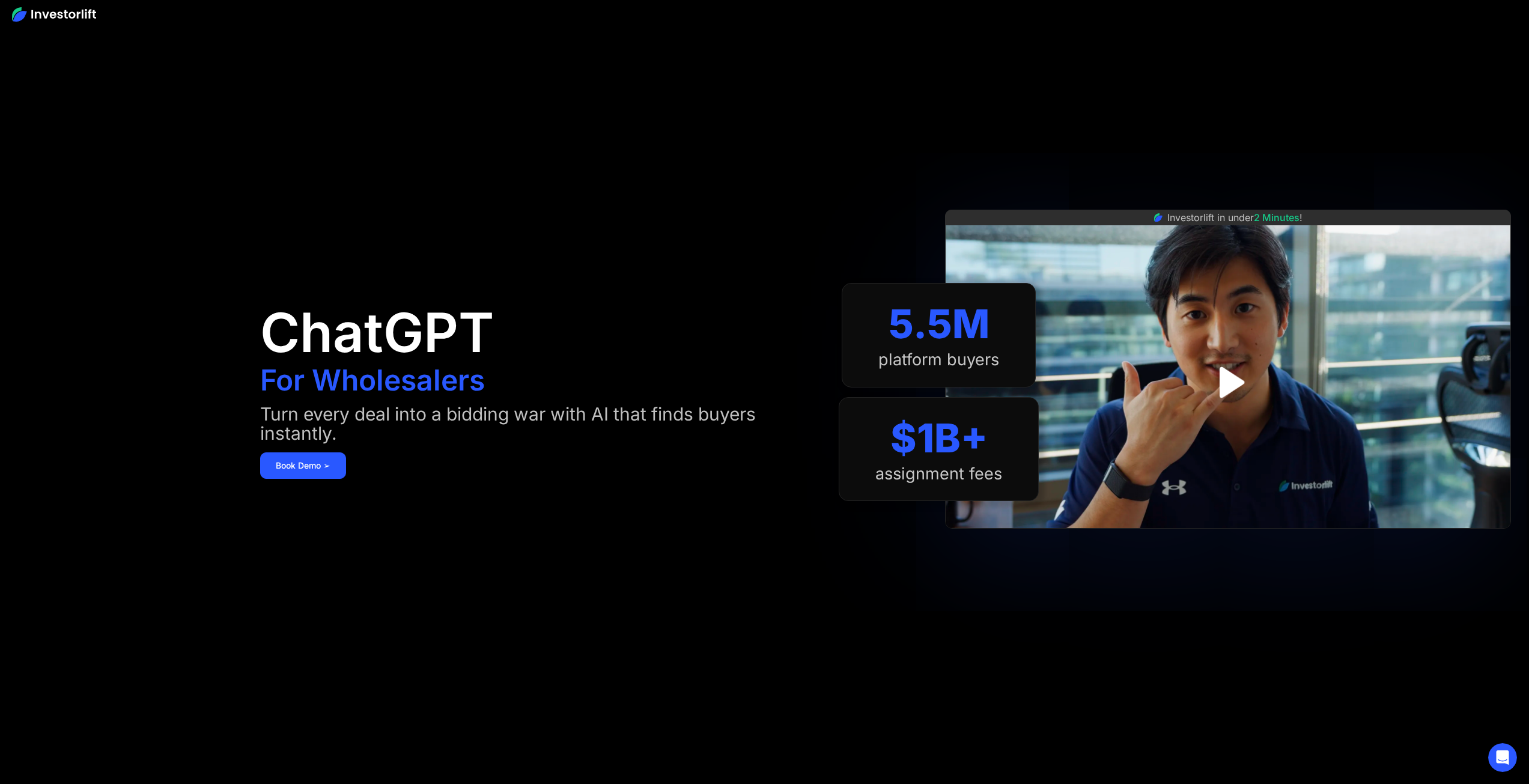
click at [79, 16] on img at bounding box center [54, 14] width 84 height 15
click at [35, 13] on img at bounding box center [54, 14] width 84 height 15
